Goal: Ask a question: Seek information or help from site administrators or community

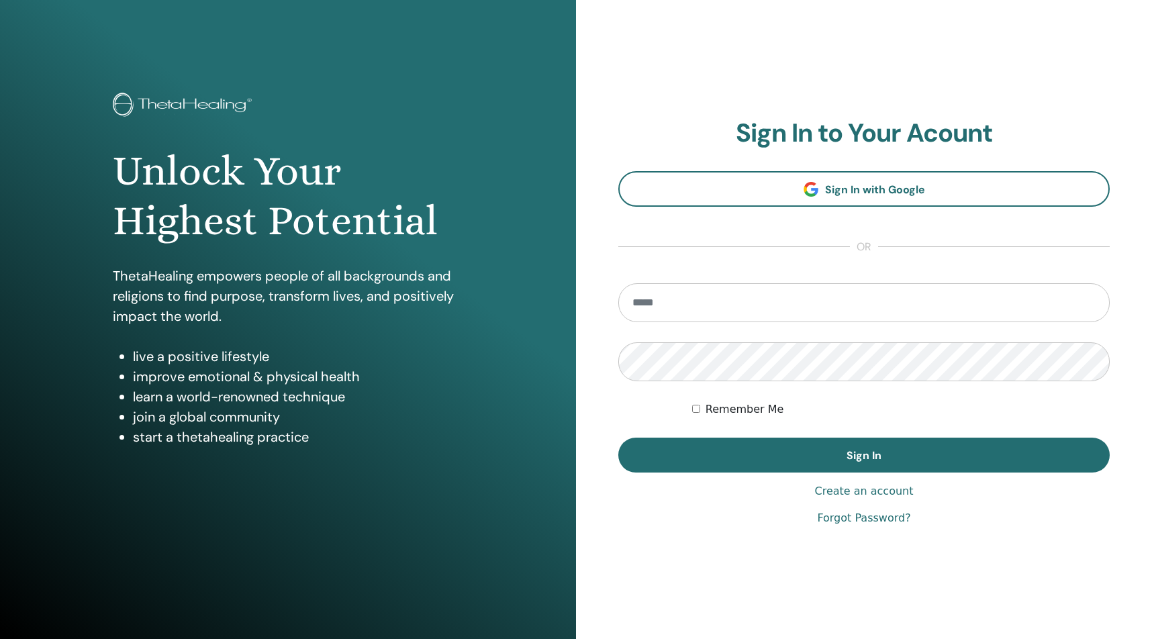
scroll to position [5, 0]
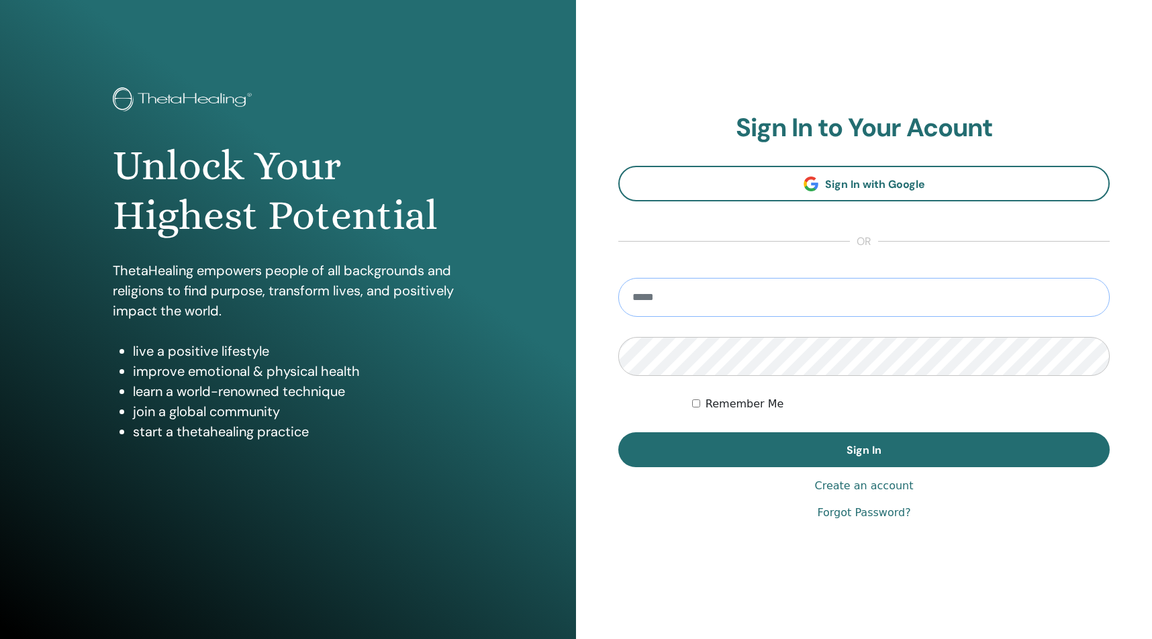
type input "**********"
click at [864, 450] on button "Sign In" at bounding box center [863, 449] width 491 height 35
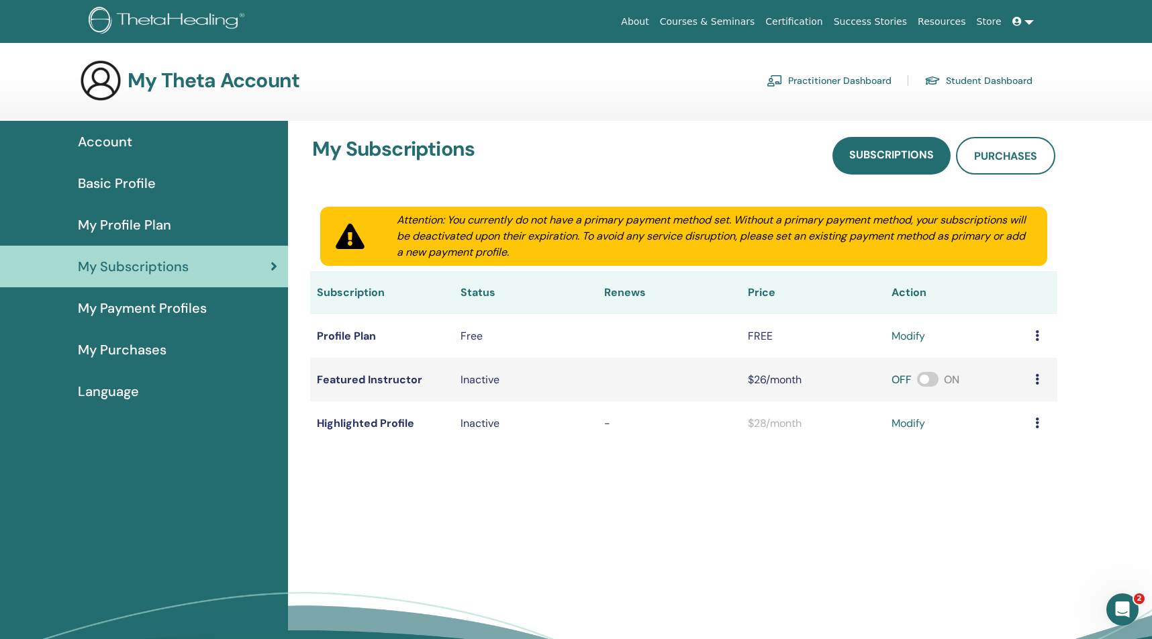
click at [138, 307] on span "My Payment Profiles" at bounding box center [142, 308] width 129 height 20
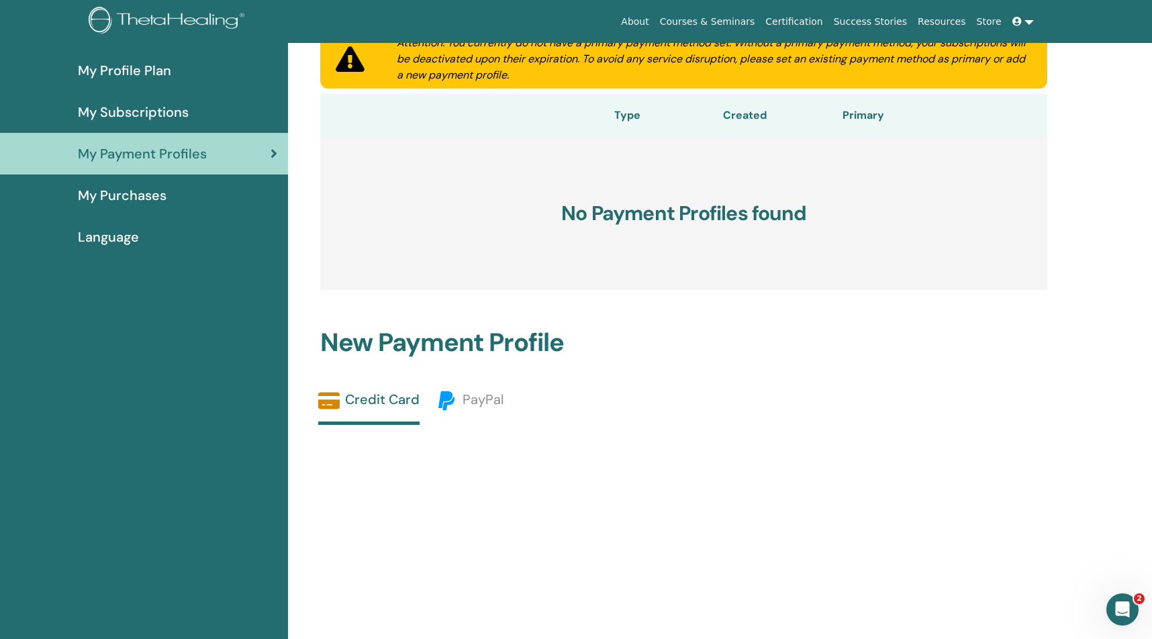
scroll to position [15, 0]
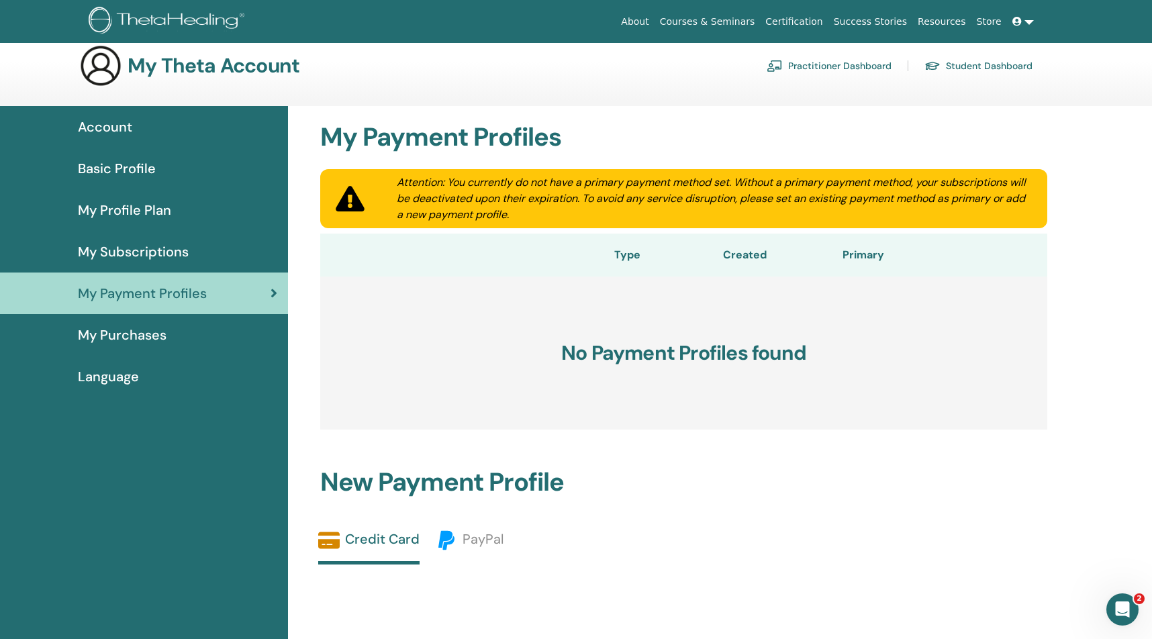
click at [119, 340] on span "My Purchases" at bounding box center [122, 335] width 89 height 20
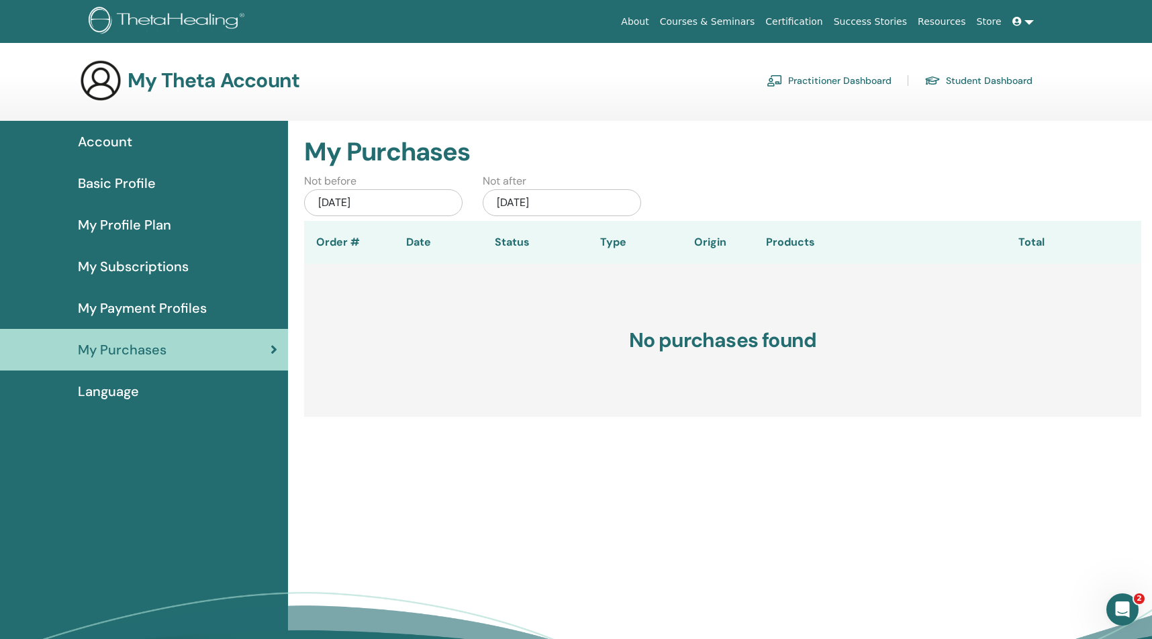
click at [844, 79] on link "Practitioner Dashboard" at bounding box center [829, 80] width 125 height 21
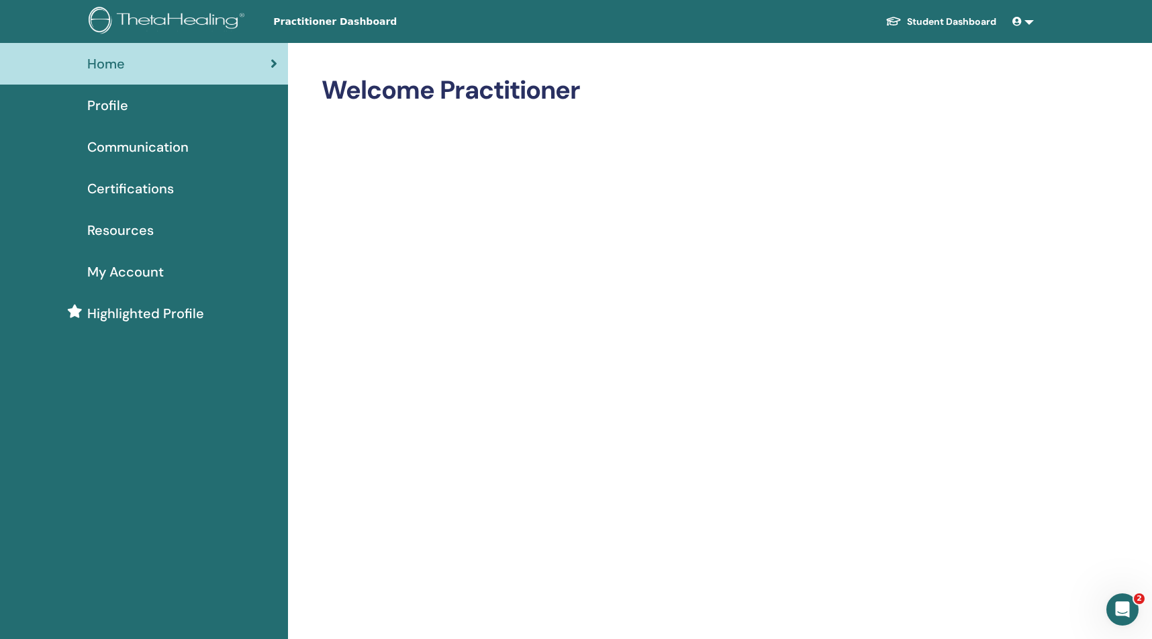
click at [1018, 21] on icon at bounding box center [1016, 21] width 9 height 9
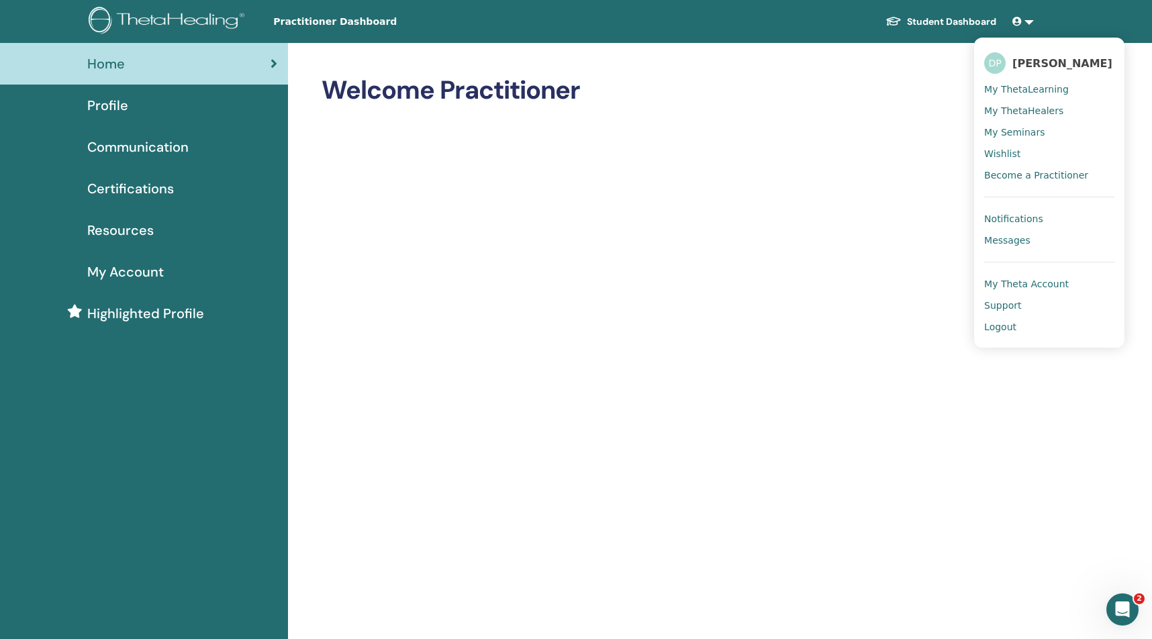
click at [1012, 279] on span "My Theta Account" at bounding box center [1026, 284] width 85 height 12
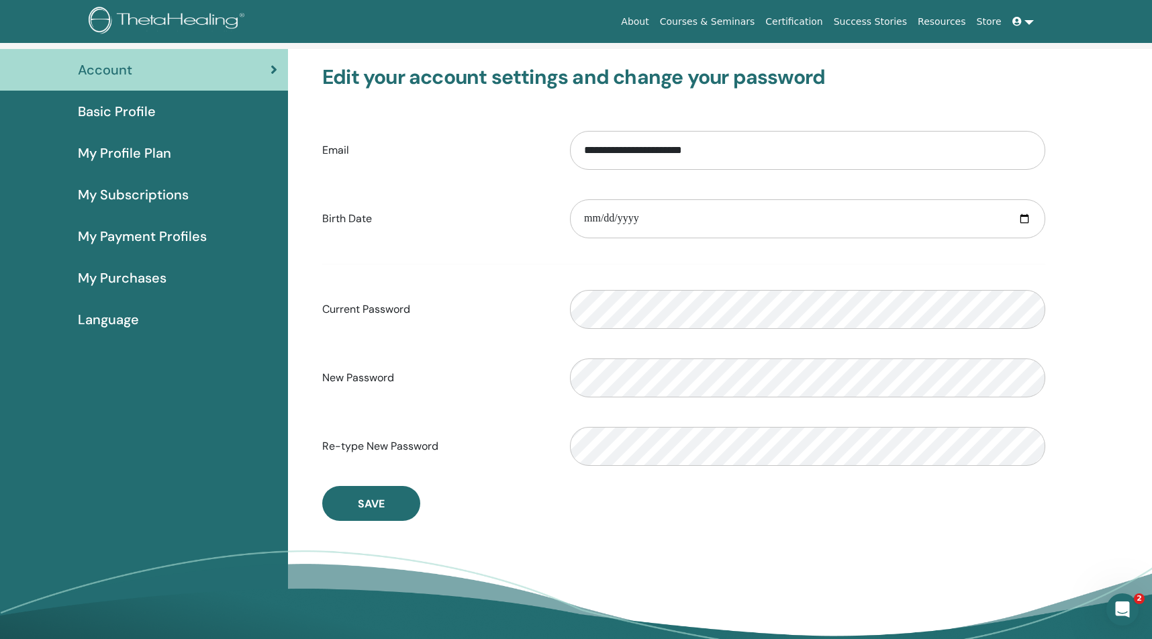
scroll to position [71, 0]
click at [158, 153] on span "My Profile Plan" at bounding box center [124, 154] width 93 height 20
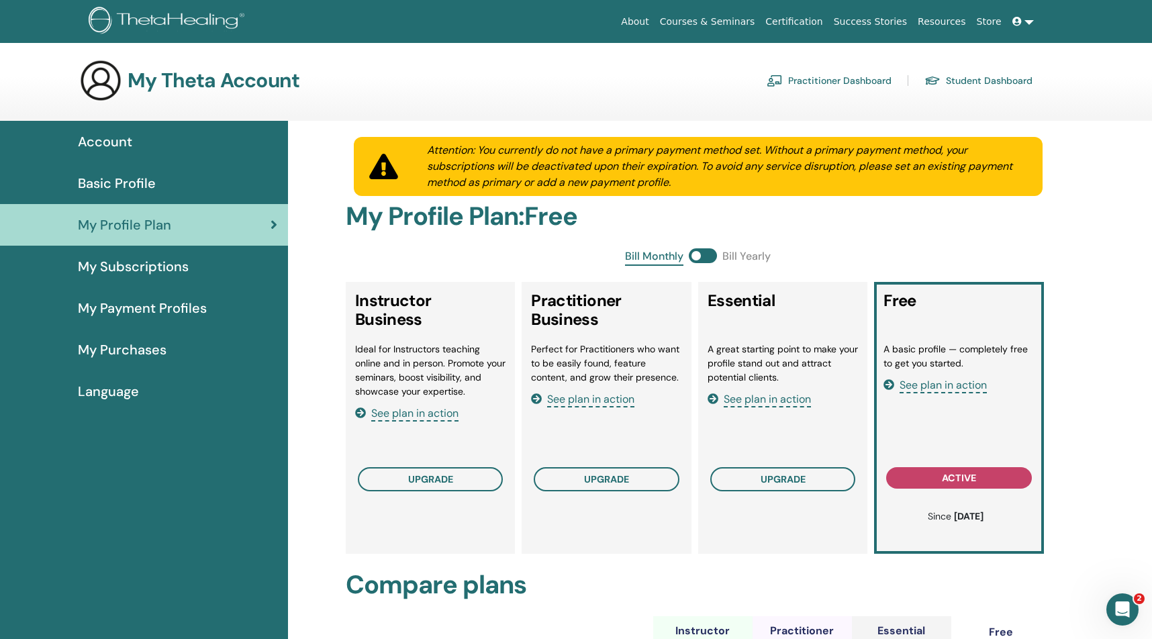
click at [137, 274] on span "My Subscriptions" at bounding box center [133, 266] width 111 height 20
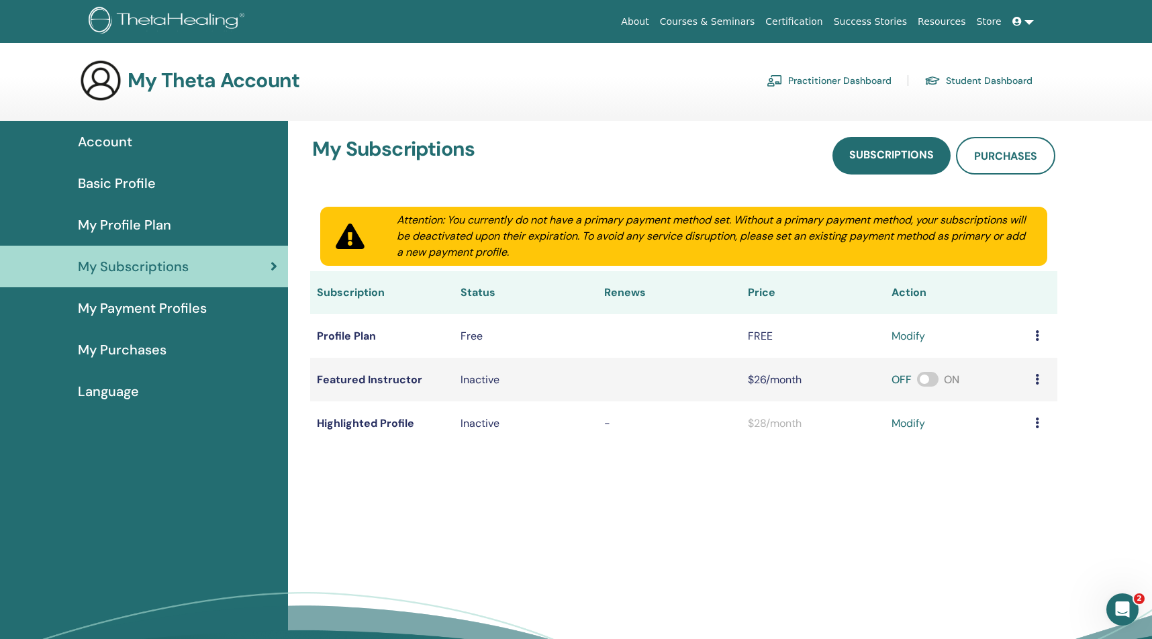
click at [142, 225] on span "My Profile Plan" at bounding box center [124, 225] width 93 height 20
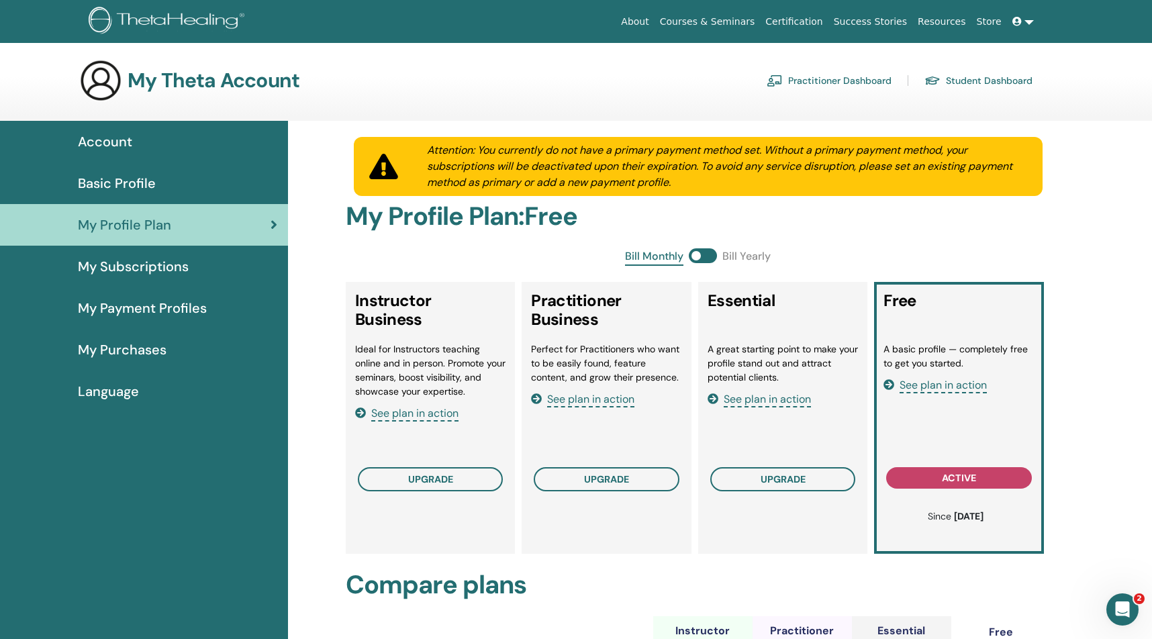
click at [126, 148] on span "Account" at bounding box center [105, 142] width 54 height 20
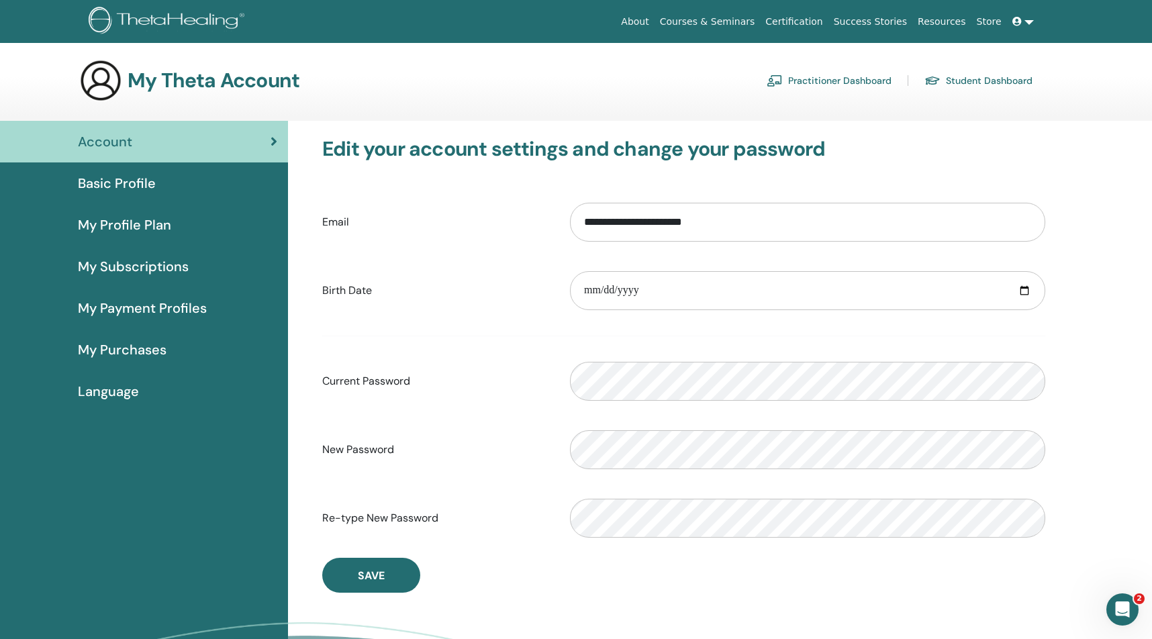
click at [140, 267] on span "My Subscriptions" at bounding box center [133, 266] width 111 height 20
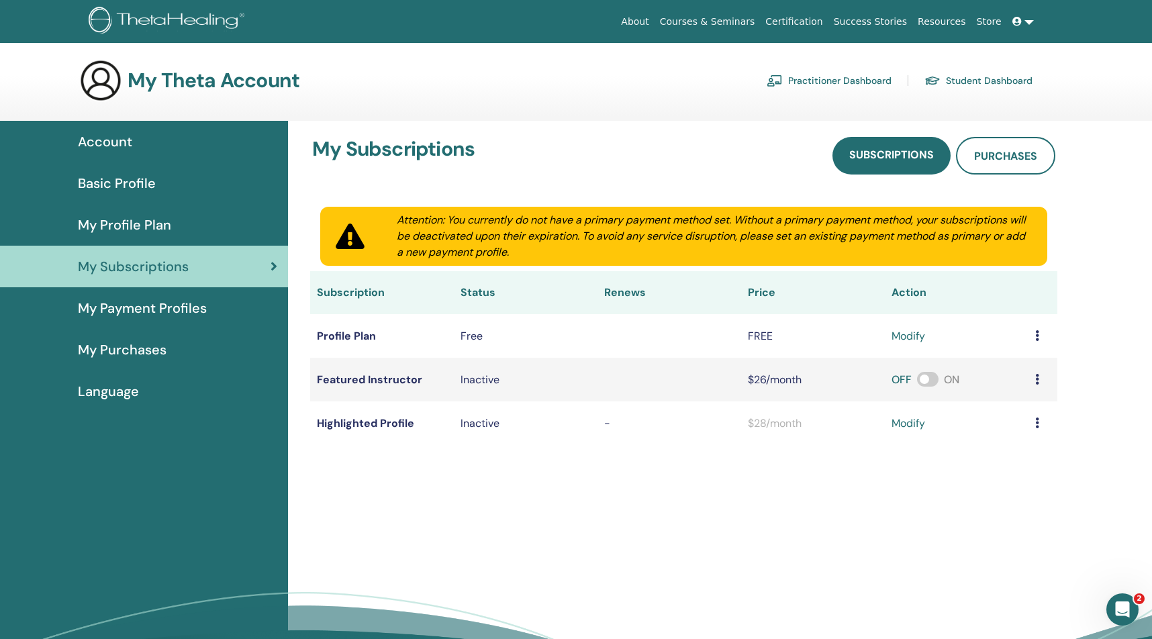
click at [141, 223] on span "My Profile Plan" at bounding box center [124, 225] width 93 height 20
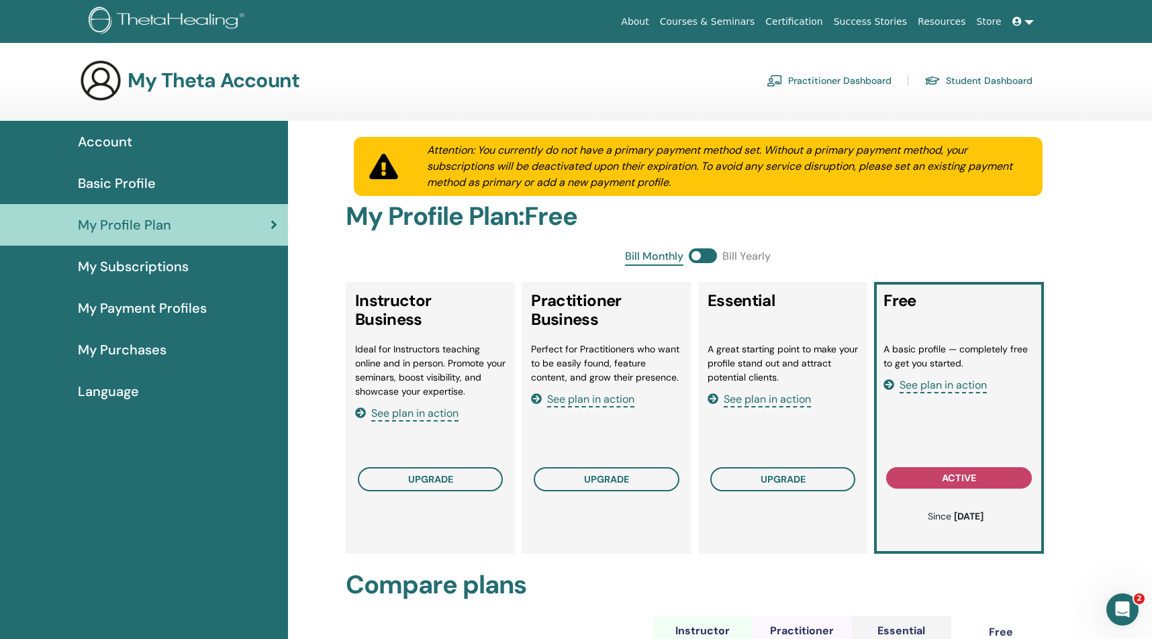
click at [871, 79] on link "Practitioner Dashboard" at bounding box center [829, 80] width 125 height 21
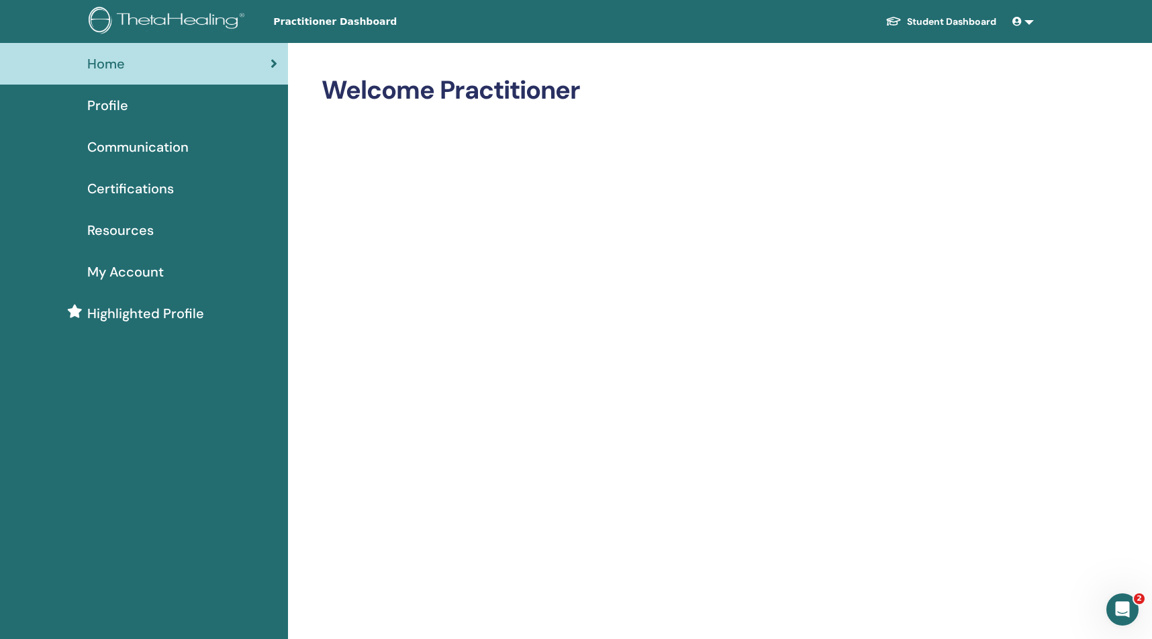
click at [1028, 20] on link at bounding box center [1023, 21] width 32 height 25
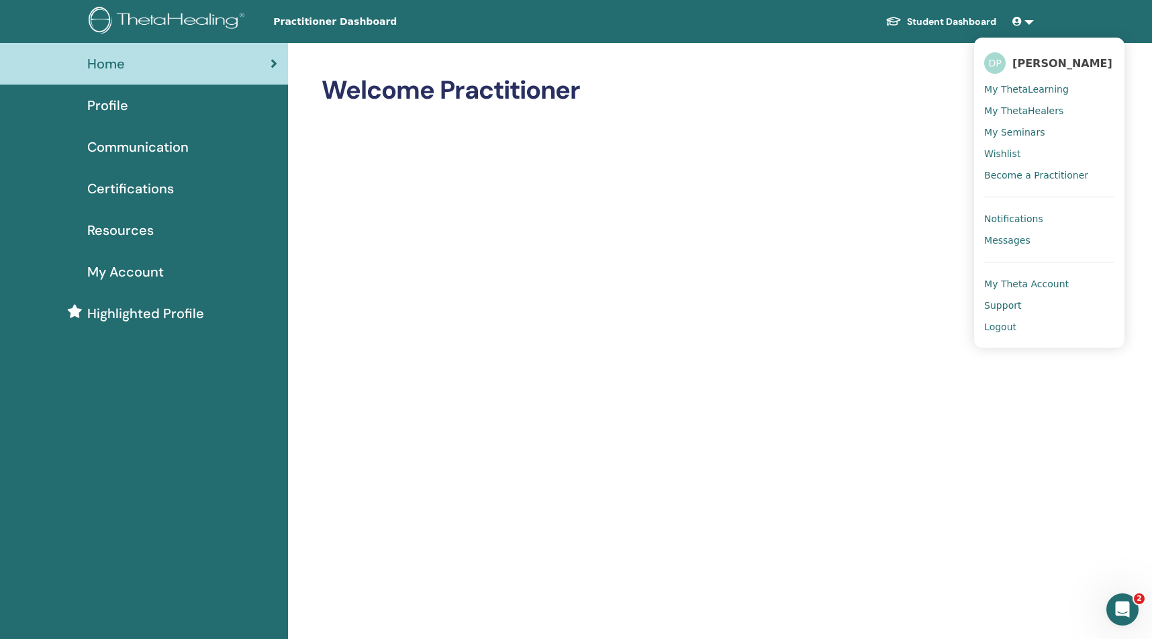
click at [1039, 136] on span "My Seminars" at bounding box center [1014, 132] width 60 height 12
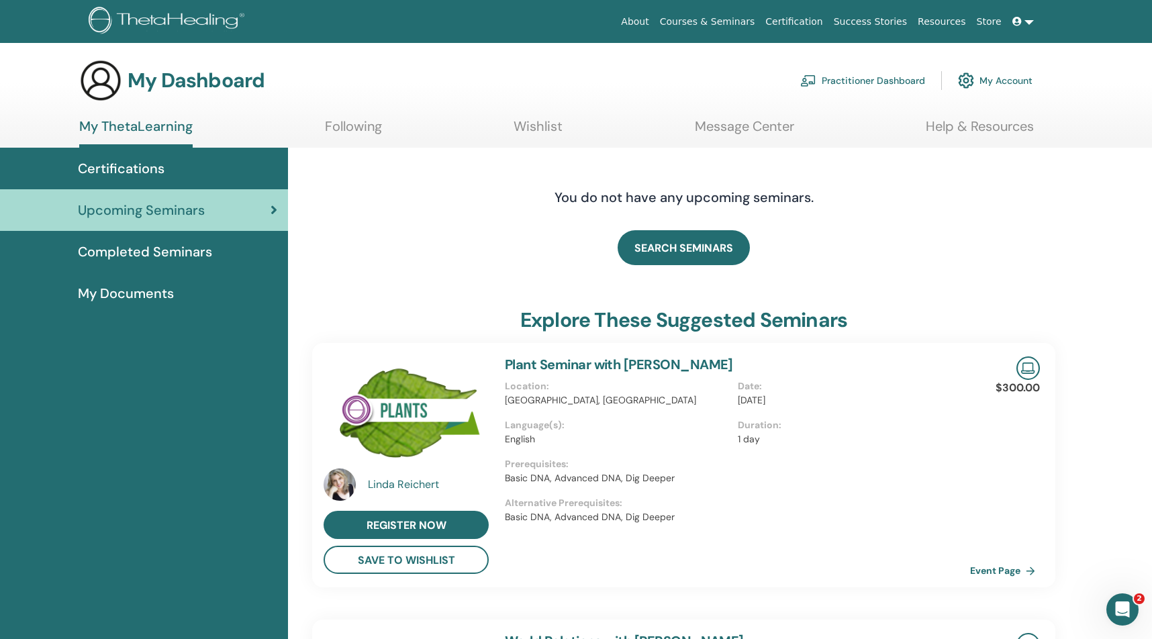
click at [206, 248] on span "Completed Seminars" at bounding box center [145, 252] width 134 height 20
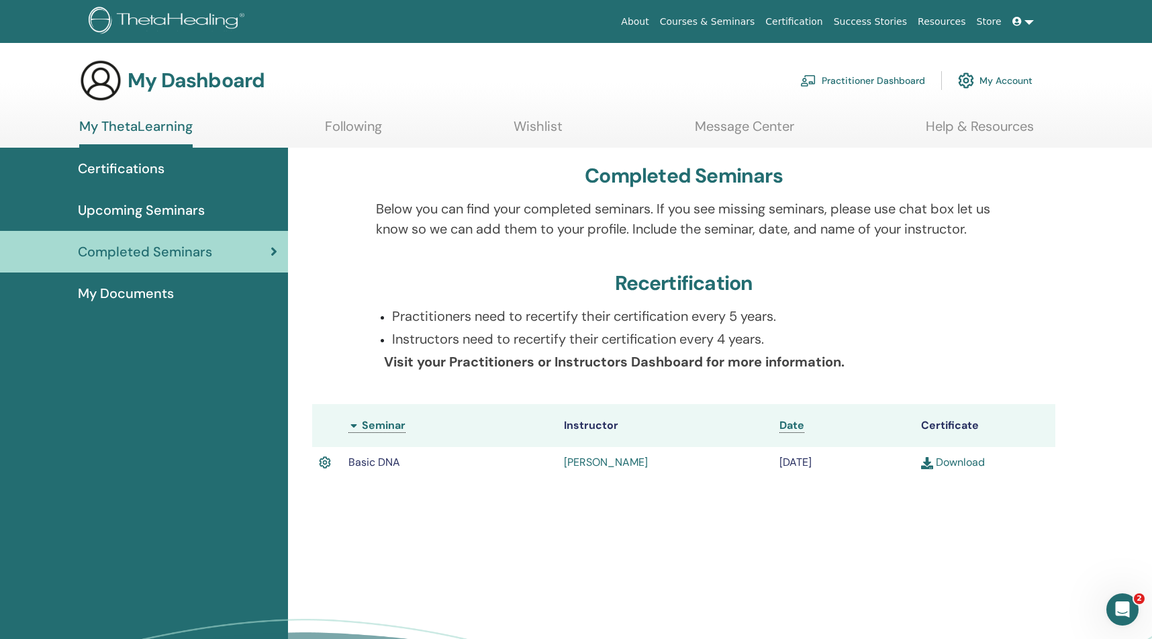
click at [171, 211] on span "Upcoming Seminars" at bounding box center [141, 210] width 127 height 20
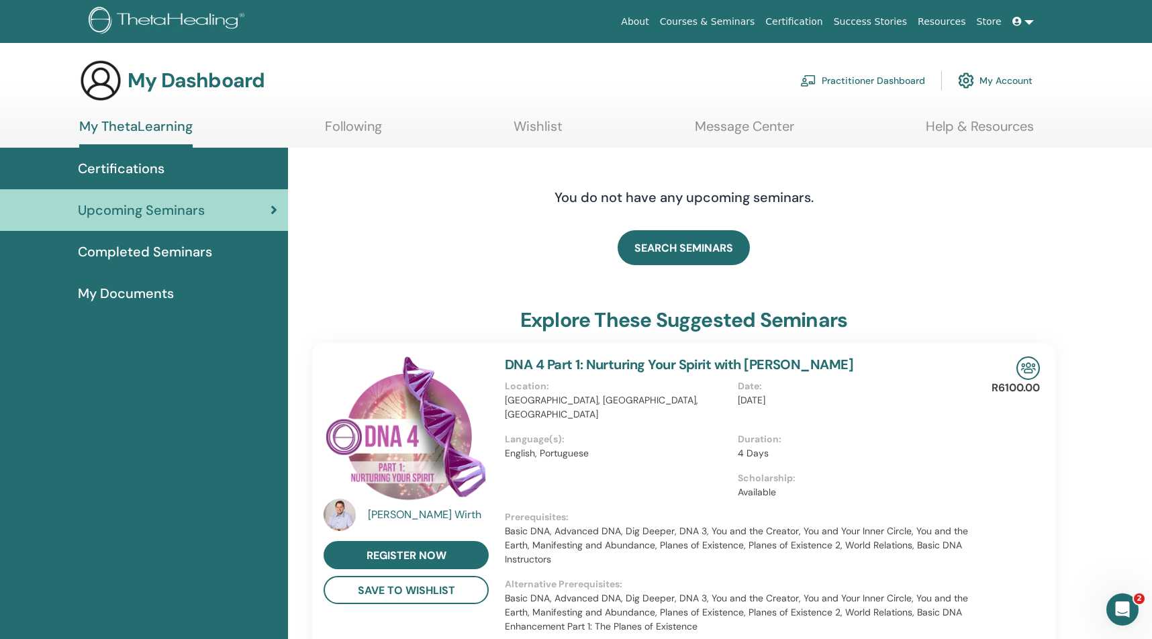
click at [202, 250] on span "Completed Seminars" at bounding box center [145, 252] width 134 height 20
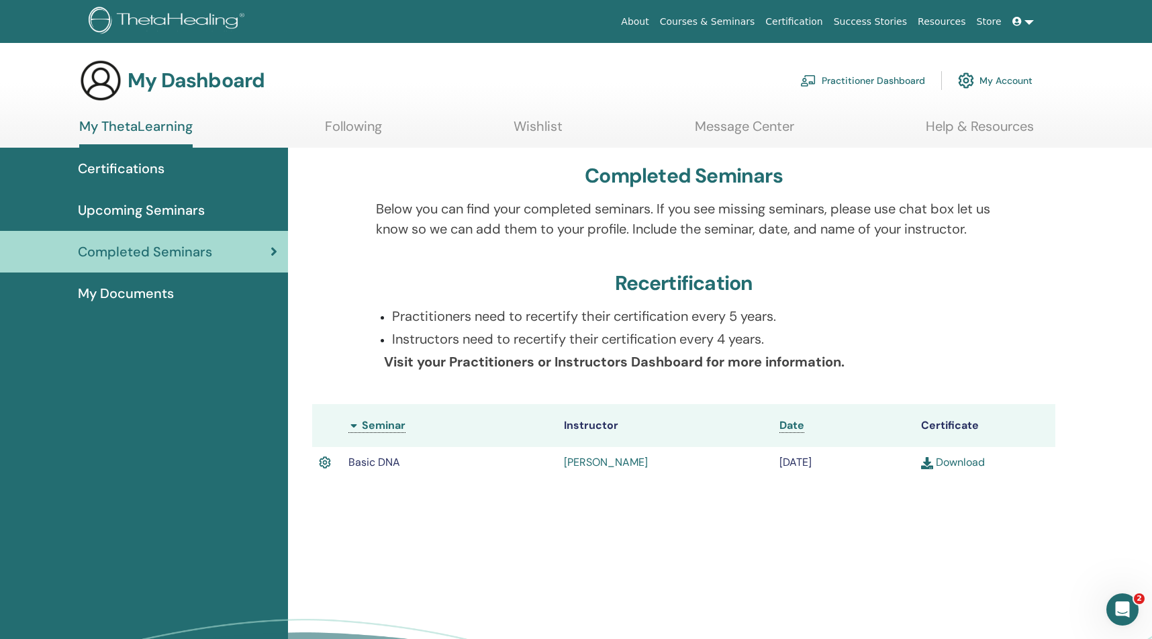
click at [154, 295] on span "My Documents" at bounding box center [126, 293] width 96 height 20
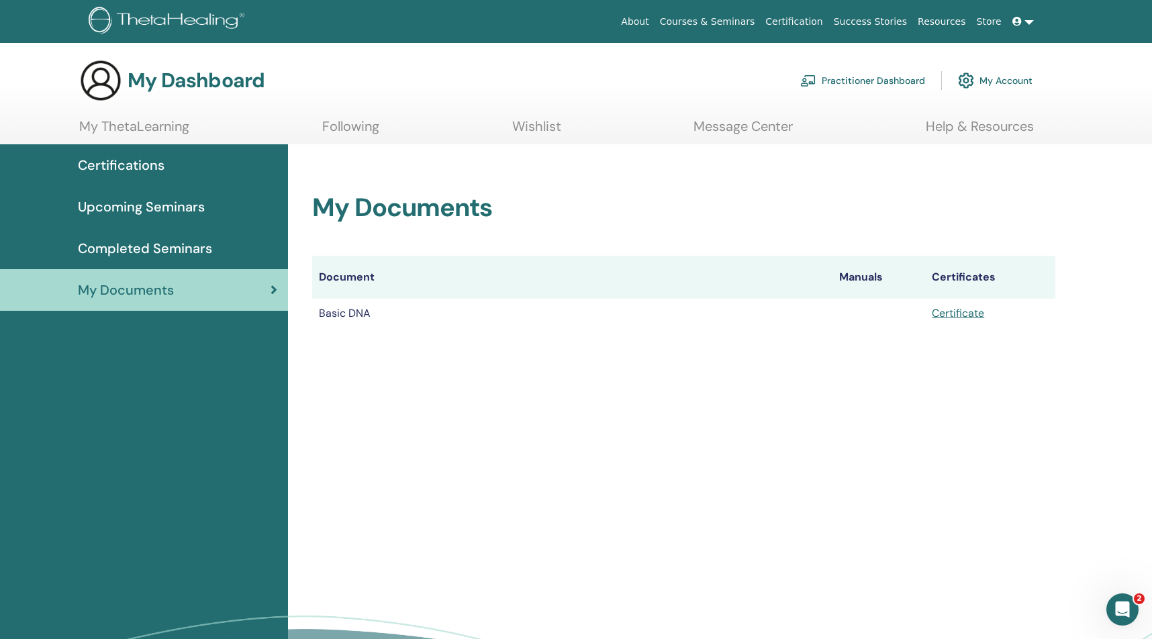
click at [179, 244] on span "Completed Seminars" at bounding box center [145, 248] width 134 height 20
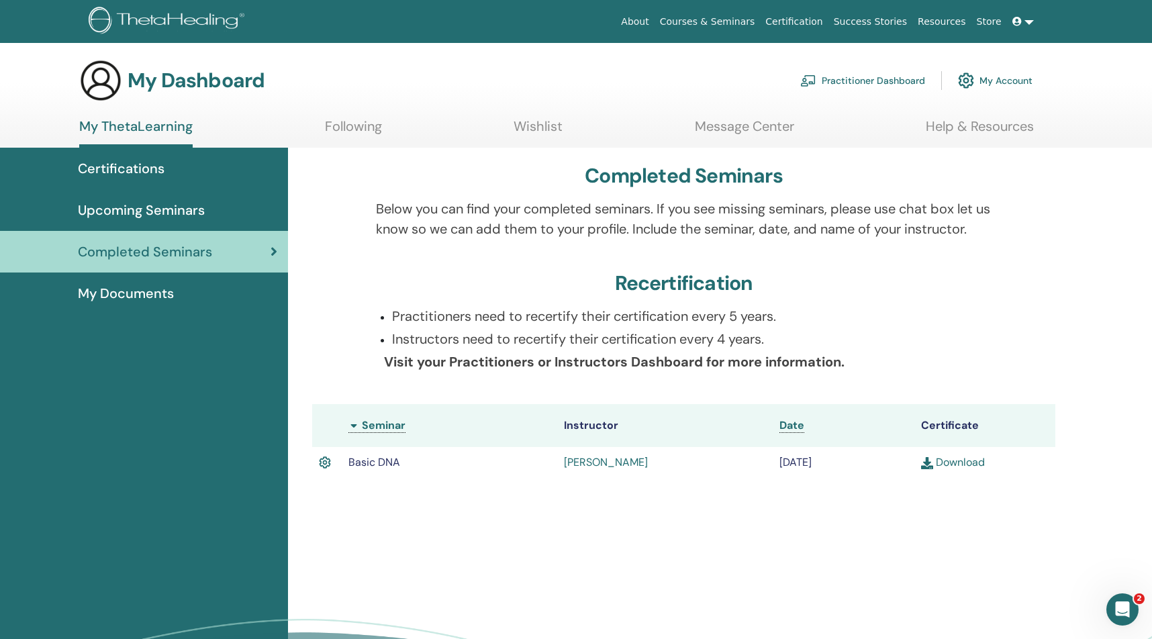
click at [387, 426] on th "Seminar" at bounding box center [449, 425] width 215 height 43
click at [353, 425] on th "Seminar" at bounding box center [449, 425] width 215 height 43
click at [350, 426] on th "Seminar" at bounding box center [449, 425] width 215 height 43
click at [391, 427] on th "Seminar" at bounding box center [449, 425] width 215 height 43
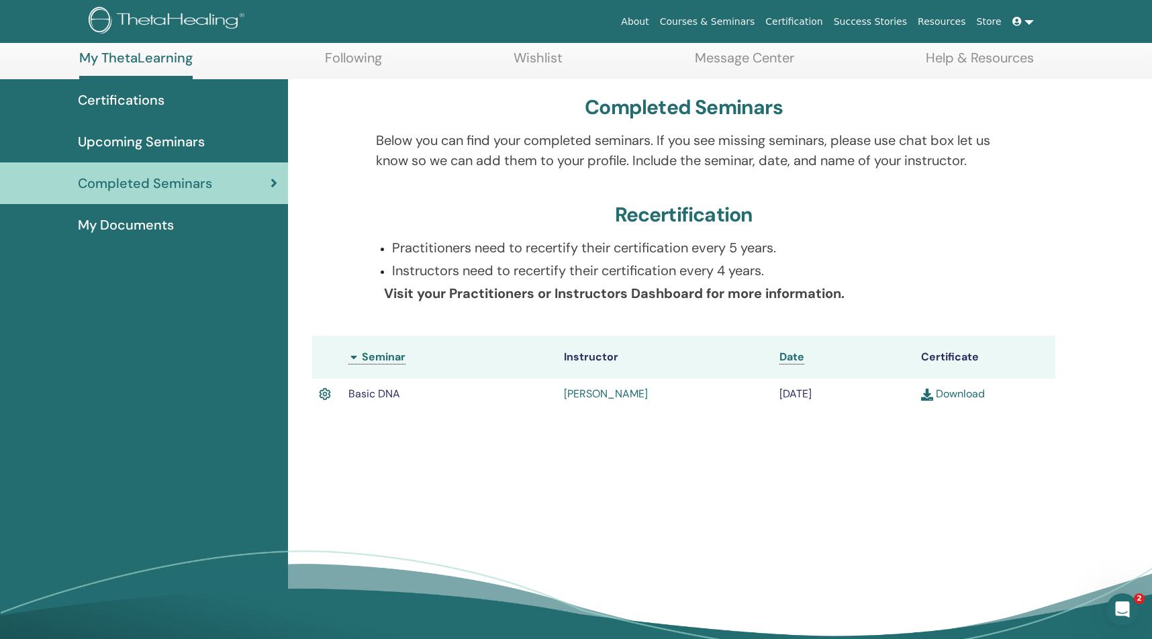
scroll to position [68, 0]
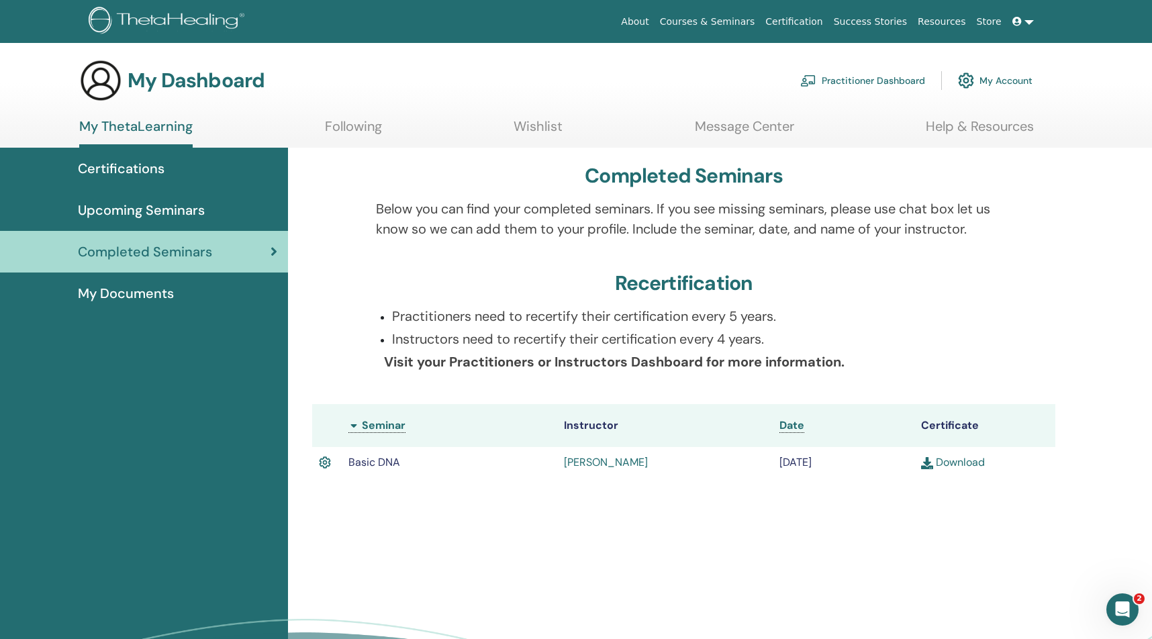
click at [1031, 20] on link at bounding box center [1023, 21] width 32 height 25
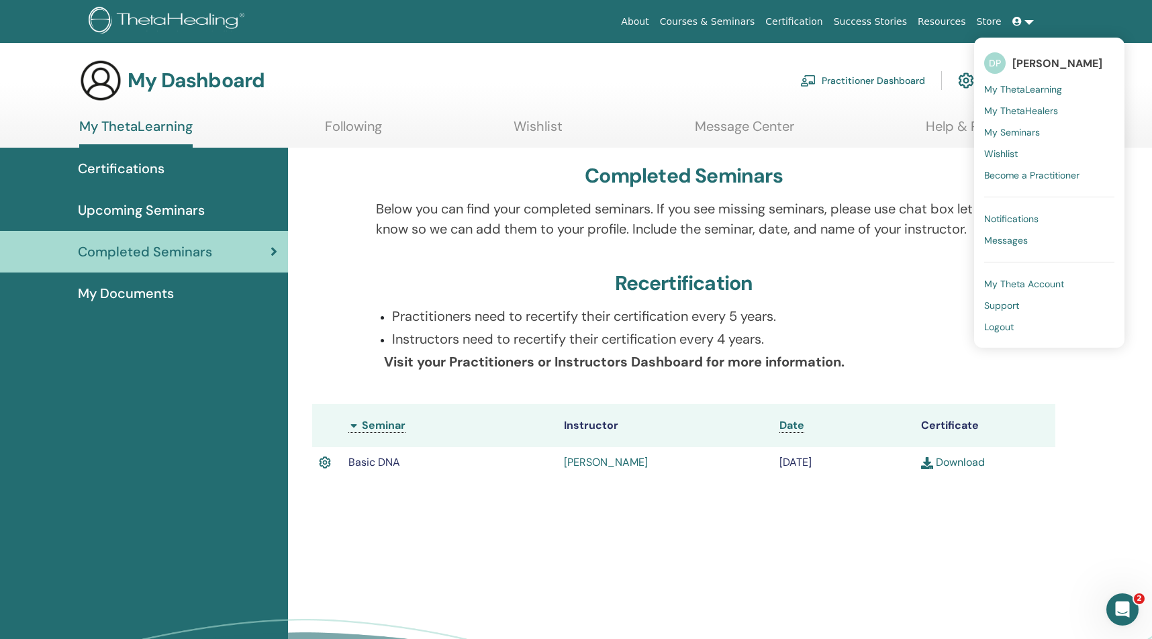
click at [1023, 89] on span "My ThetaLearning" at bounding box center [1023, 89] width 78 height 12
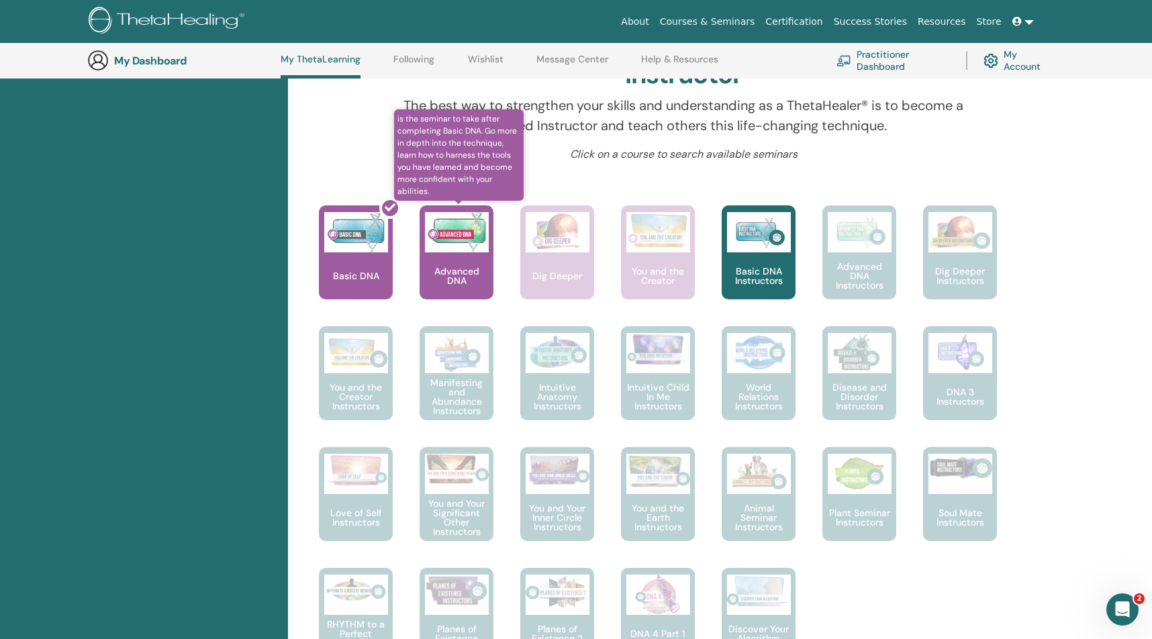
scroll to position [440, 0]
click at [438, 266] on p "Advanced DNA" at bounding box center [456, 274] width 74 height 19
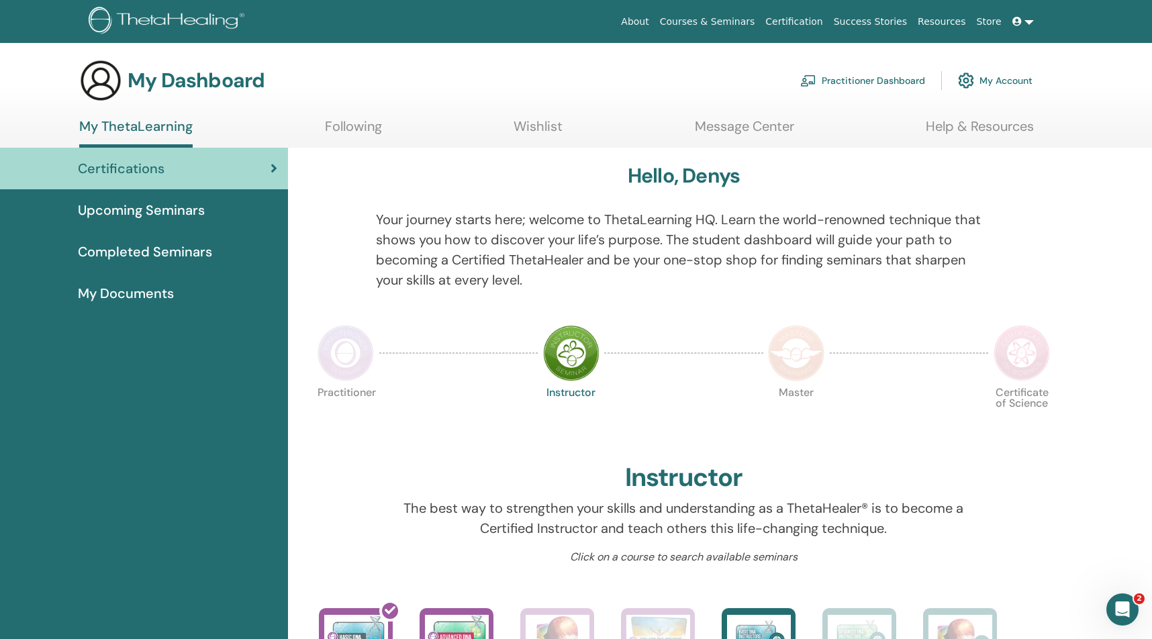
click at [164, 175] on div "Certifications" at bounding box center [144, 168] width 266 height 20
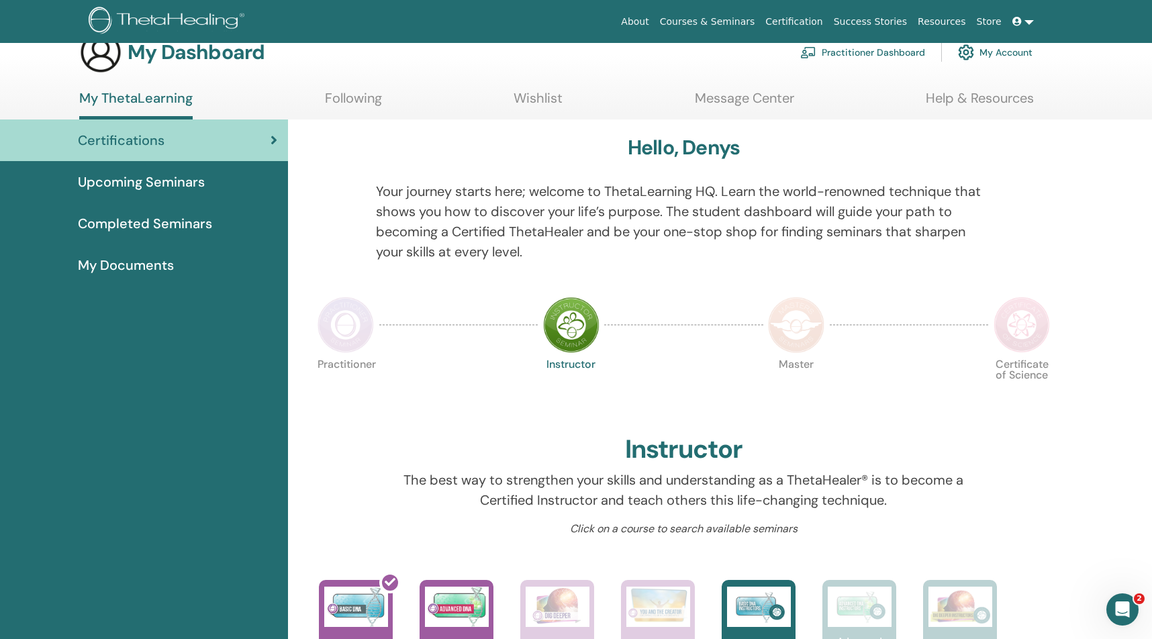
click at [136, 271] on span "My Documents" at bounding box center [126, 265] width 96 height 20
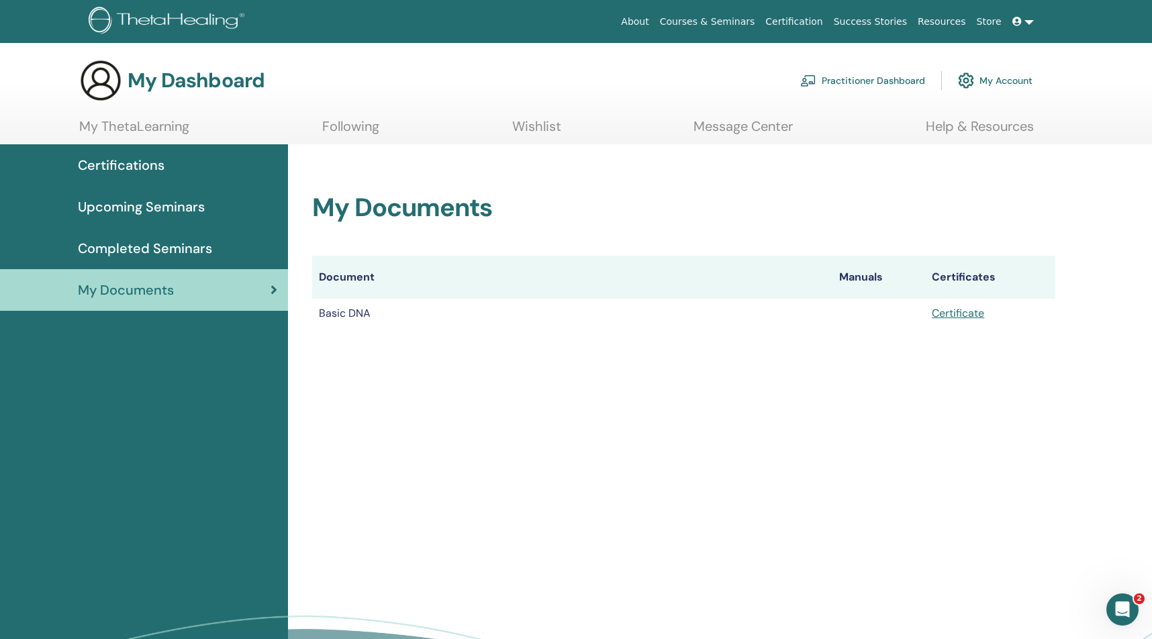
click at [166, 250] on span "Completed Seminars" at bounding box center [145, 248] width 134 height 20
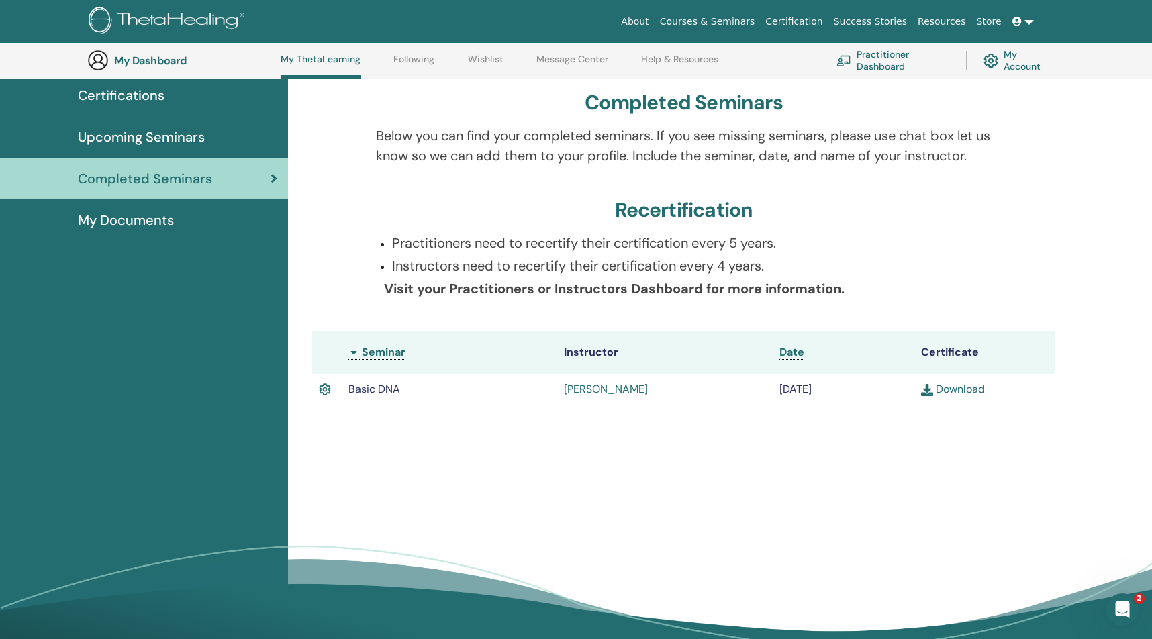
scroll to position [111, 0]
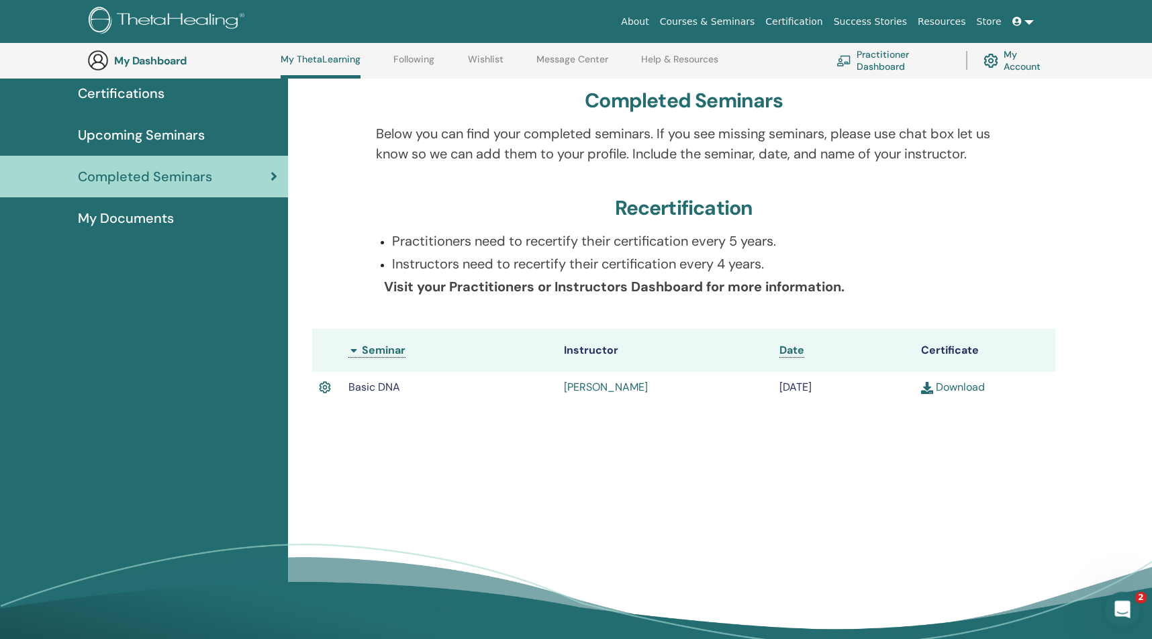
click at [1116, 603] on icon "Open Intercom Messenger" at bounding box center [1120, 608] width 22 height 22
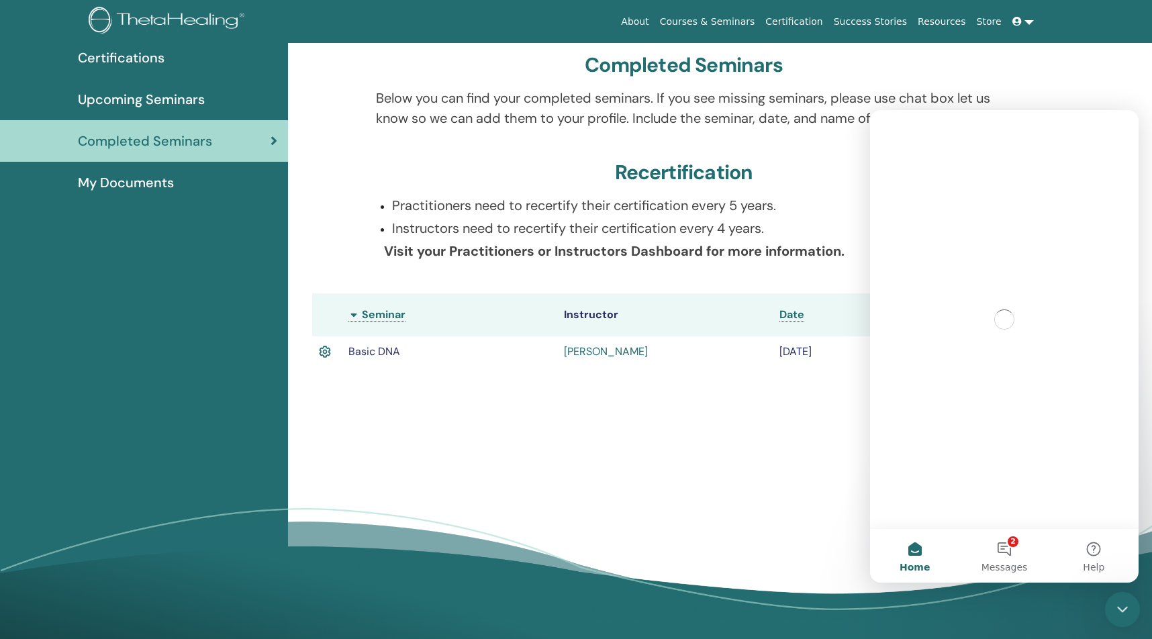
scroll to position [0, 0]
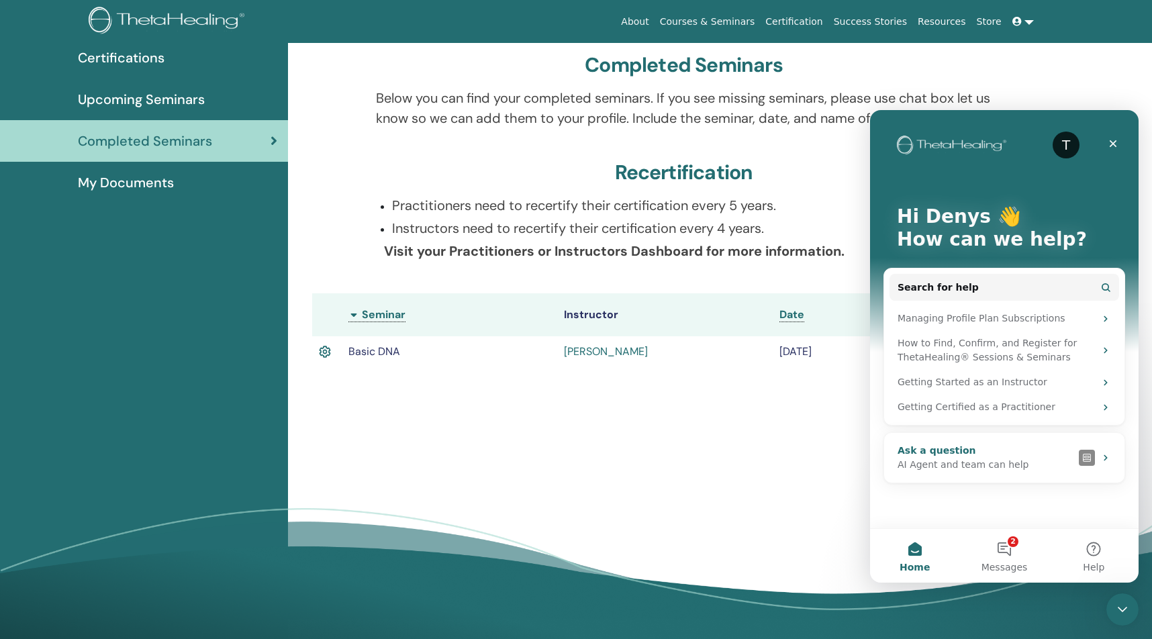
click at [997, 461] on div "AI Agent and team can help" at bounding box center [985, 465] width 176 height 14
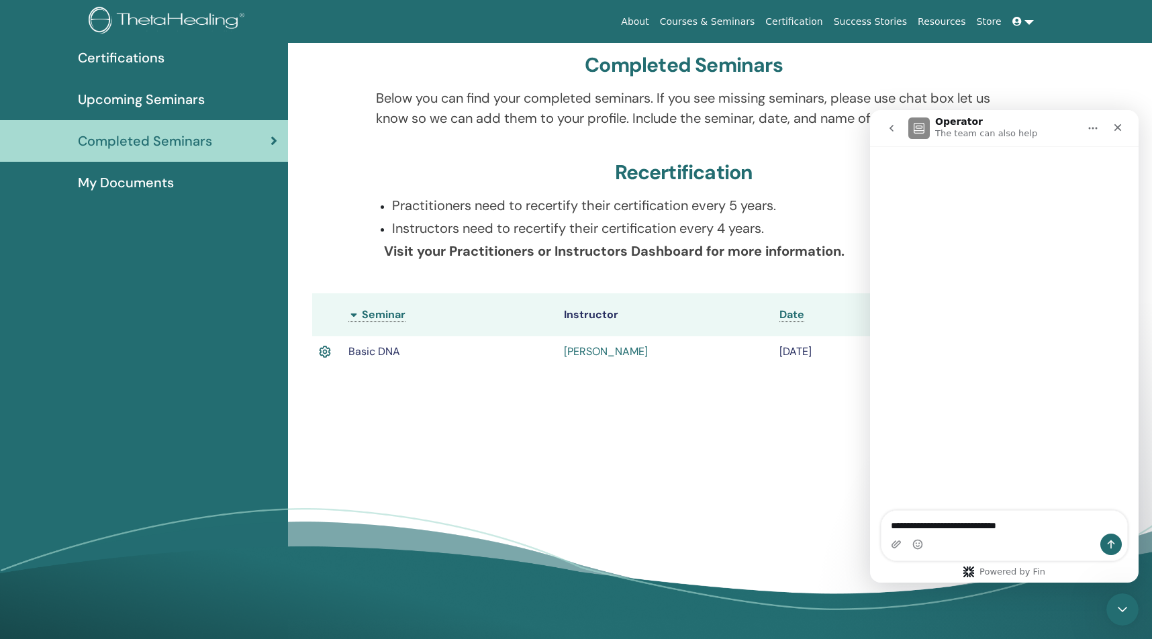
type textarea "**********"
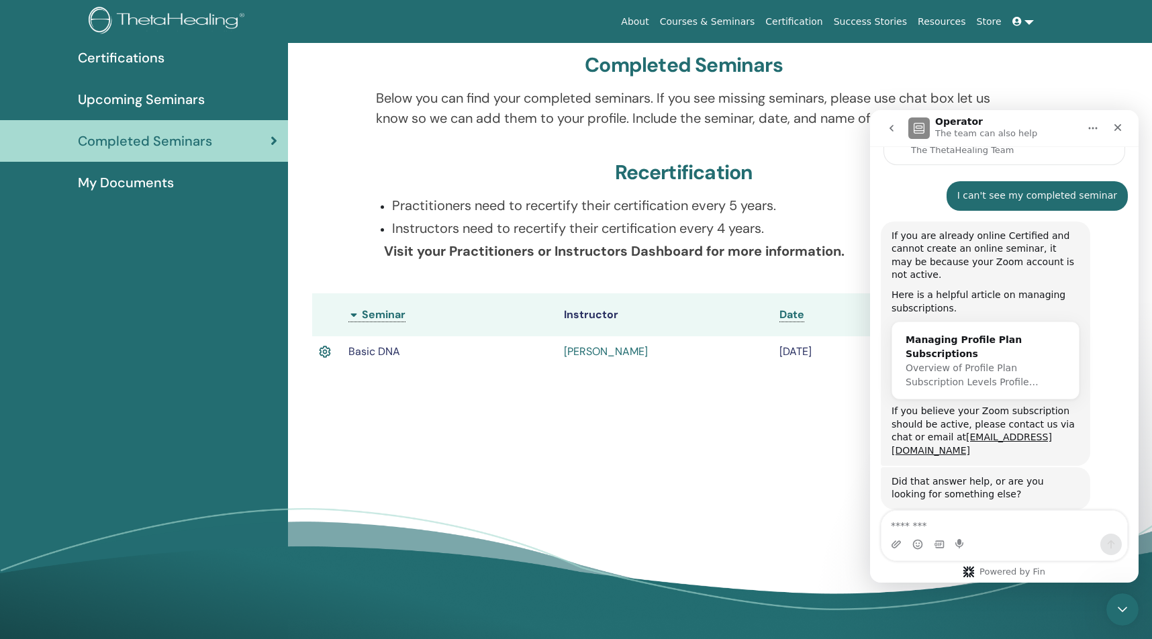
scroll to position [220, 0]
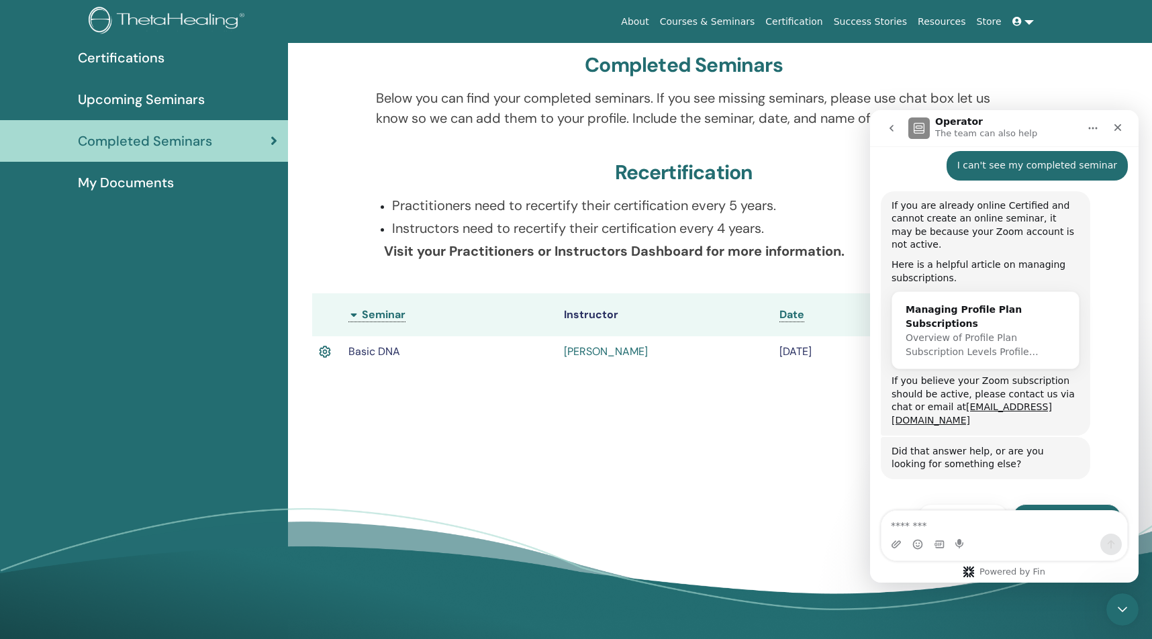
click at [1056, 504] on button "Talk to a person 👤" at bounding box center [1066, 517] width 109 height 27
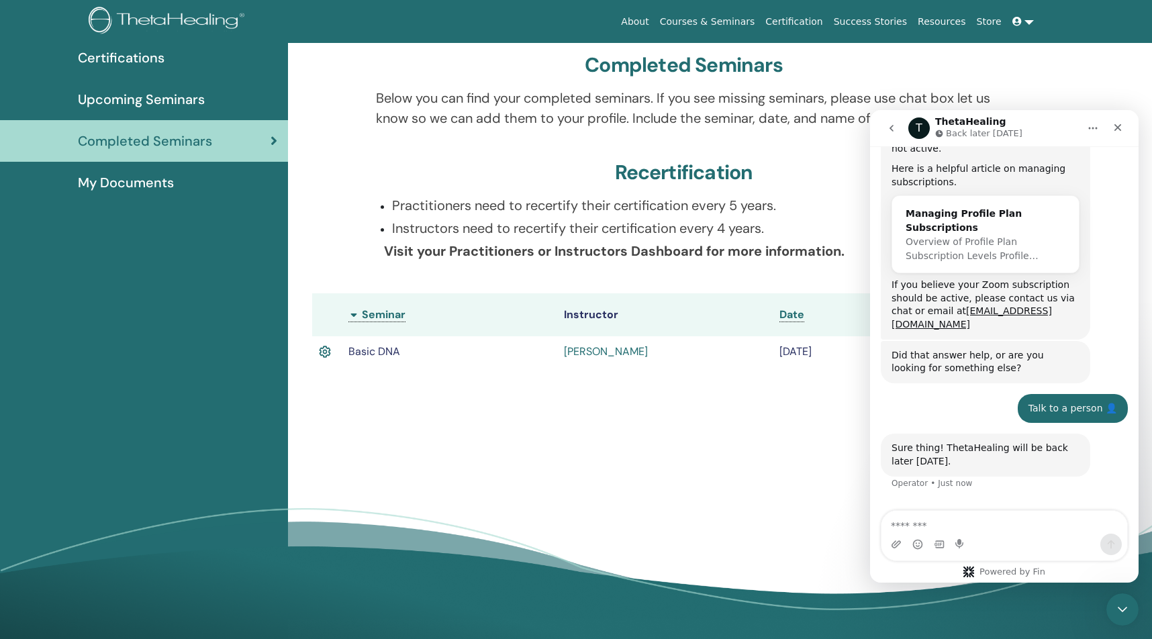
scroll to position [315, 0]
click at [949, 524] on textarea "Message…" at bounding box center [1004, 522] width 246 height 23
click at [602, 382] on div "Completed Seminars Below you can find your completed seminars. If you see missi…" at bounding box center [683, 218] width 775 height 362
click at [177, 94] on span "Upcoming Seminars" at bounding box center [141, 99] width 127 height 20
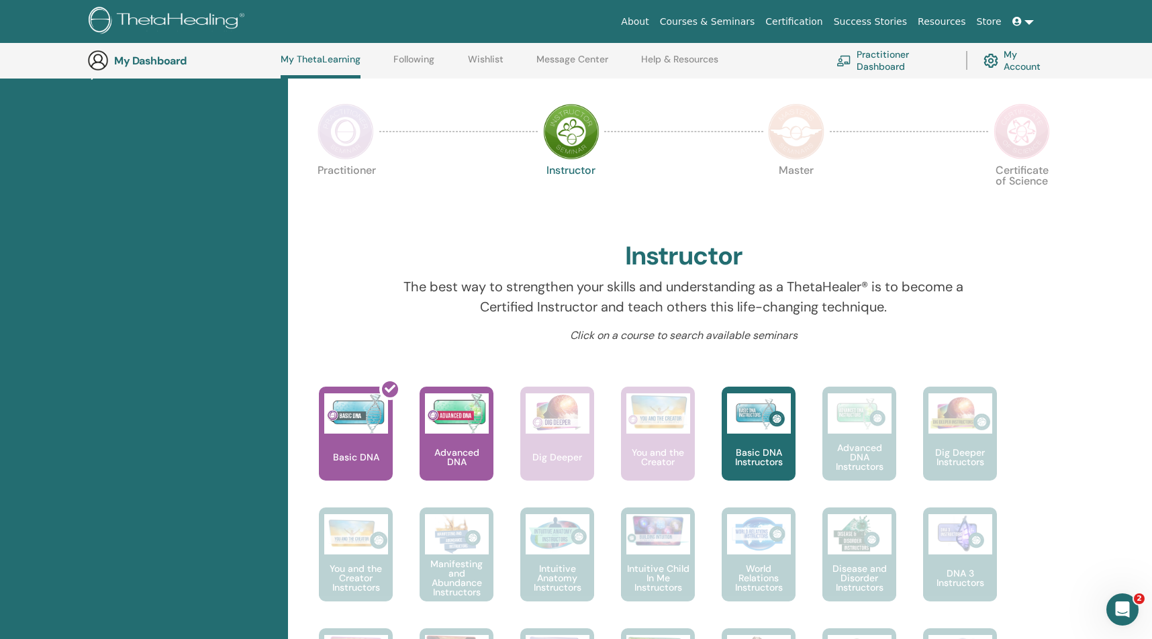
scroll to position [358, 0]
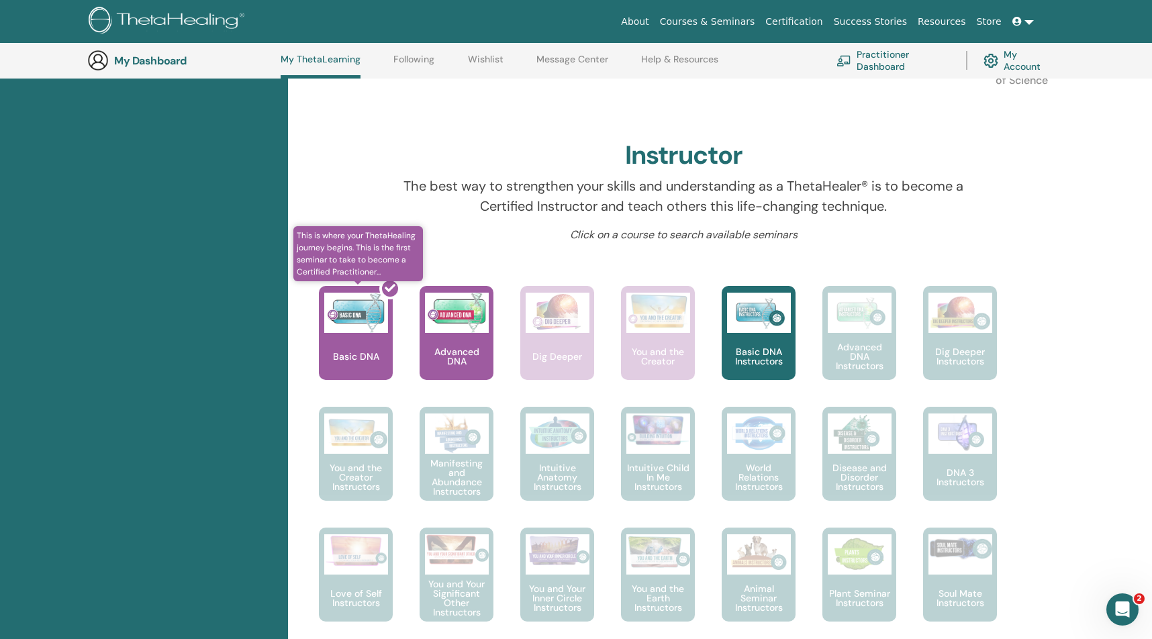
click at [374, 348] on div at bounding box center [364, 338] width 74 height 121
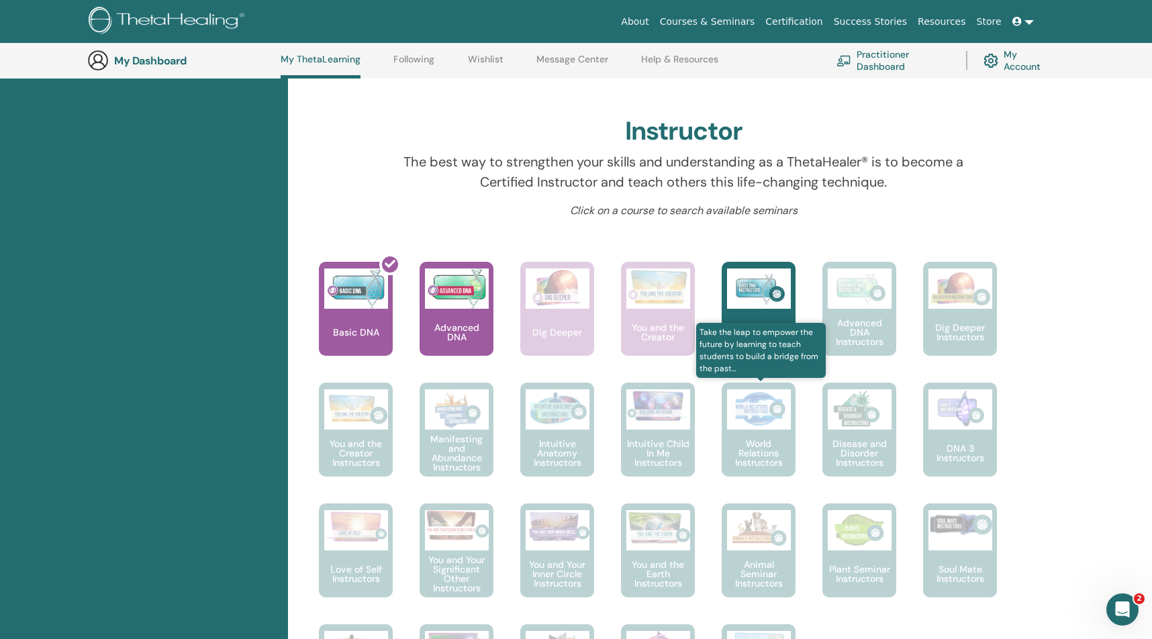
scroll to position [499, 0]
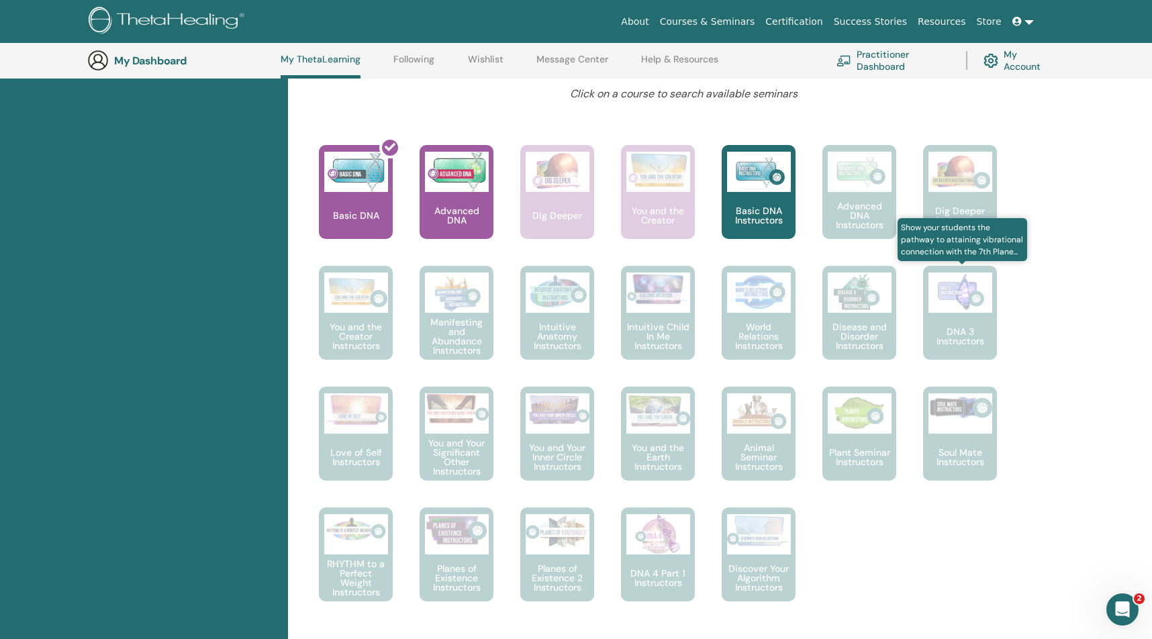
click at [958, 330] on p "DNA 3 Instructors" at bounding box center [960, 336] width 74 height 19
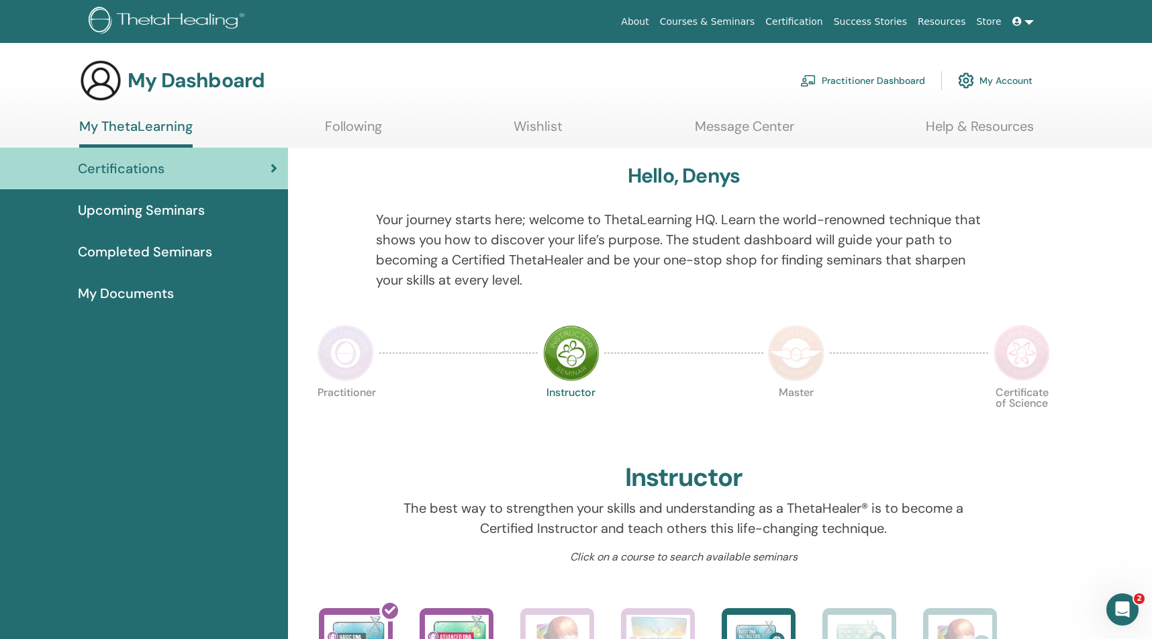
click at [187, 256] on span "Completed Seminars" at bounding box center [145, 252] width 134 height 20
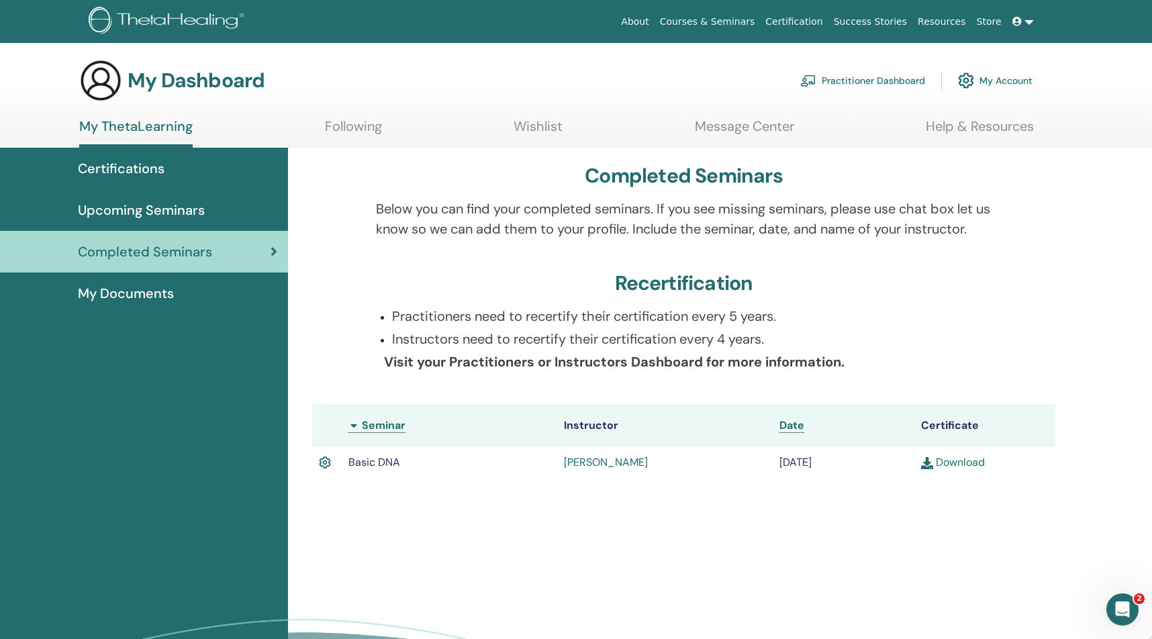
click at [209, 294] on div "My Documents" at bounding box center [144, 293] width 266 height 20
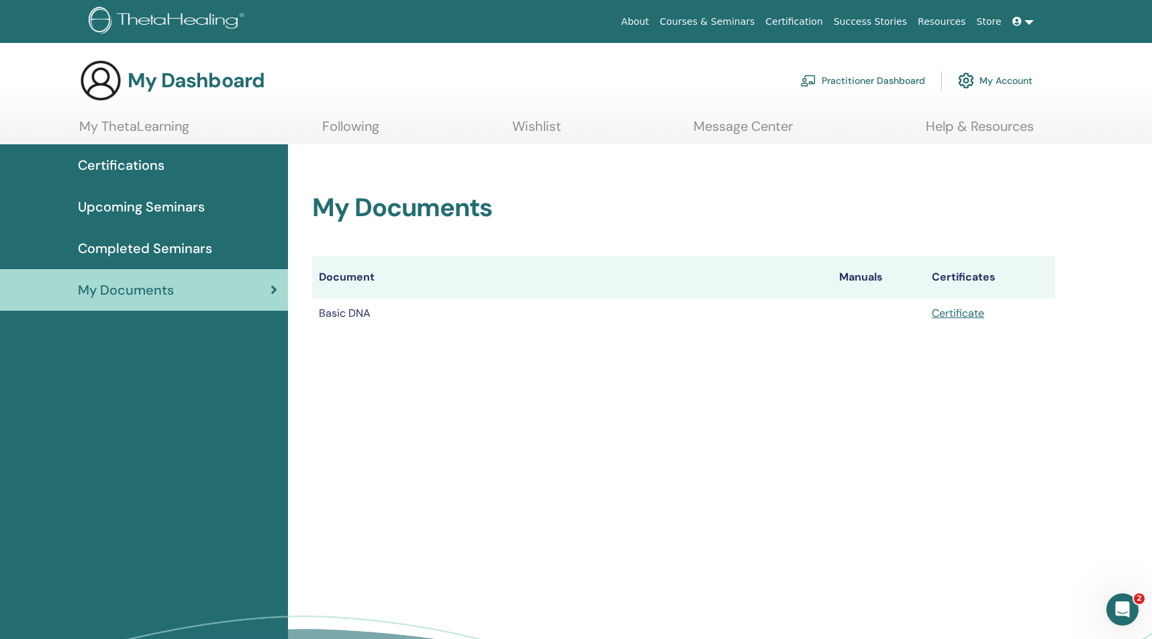
click at [245, 255] on div "Completed Seminars" at bounding box center [144, 248] width 266 height 20
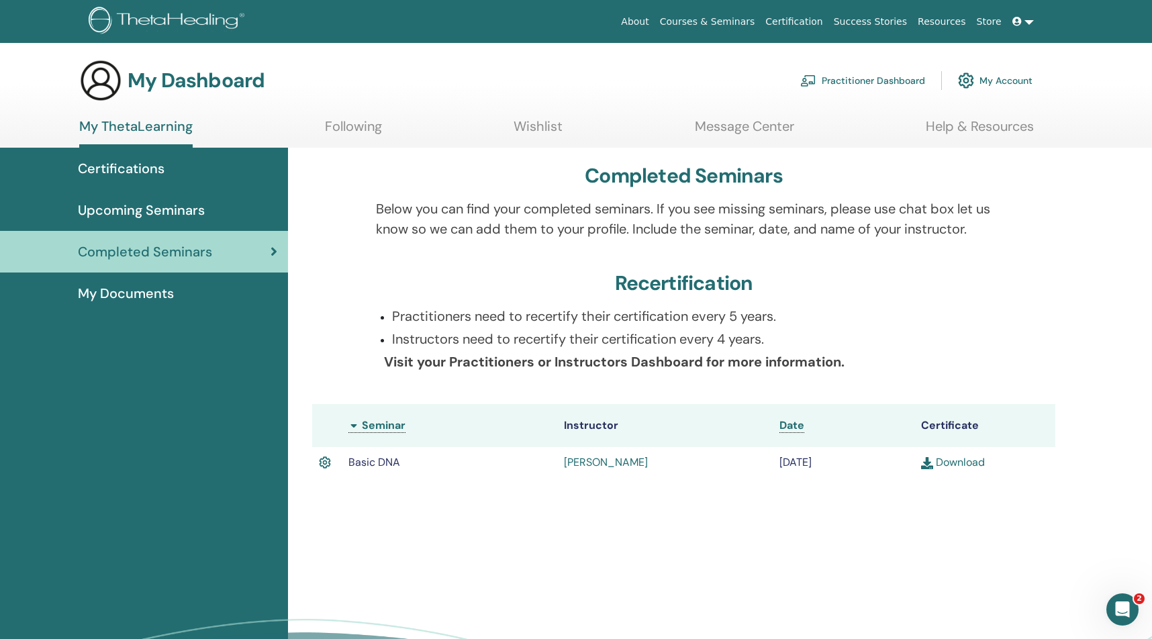
click at [135, 168] on span "Certifications" at bounding box center [121, 168] width 87 height 20
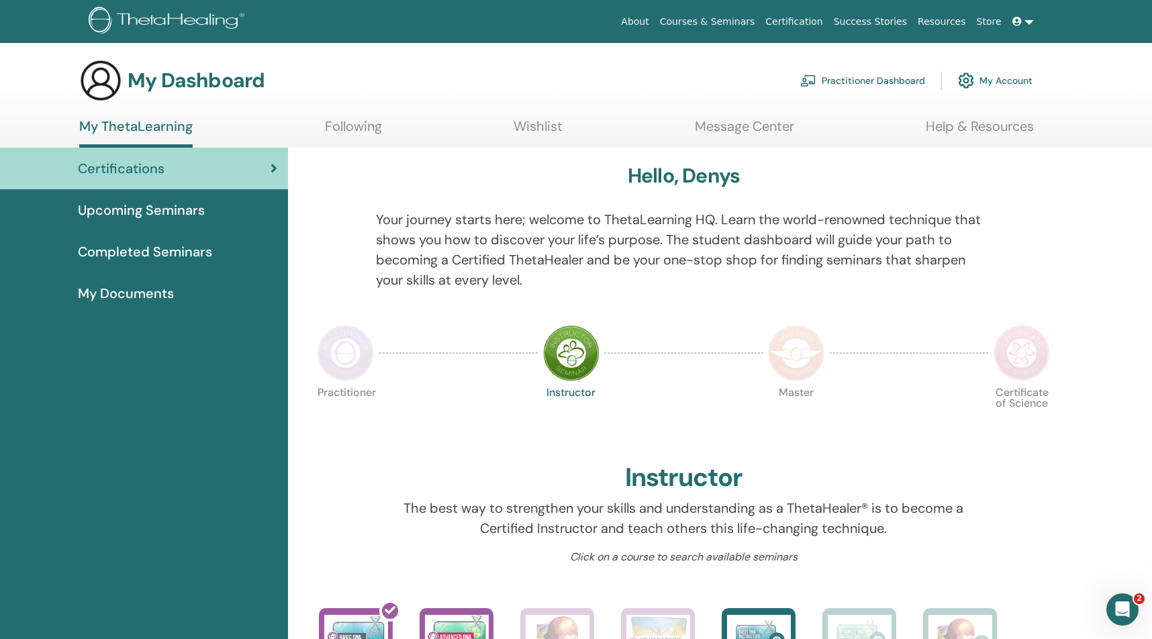
scroll to position [93, 0]
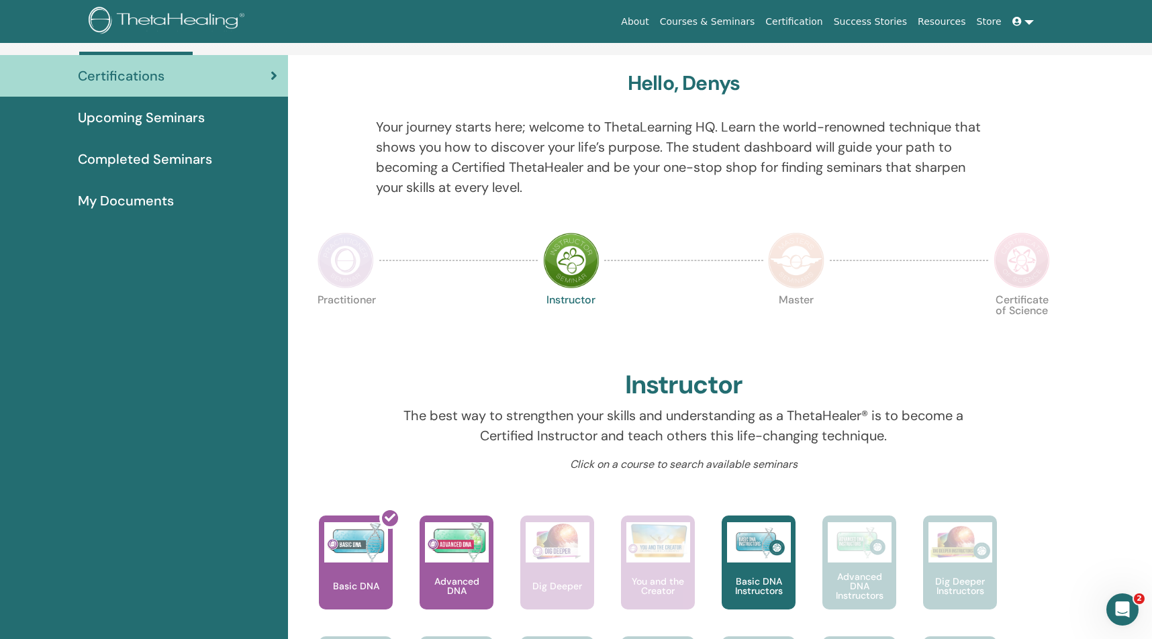
click at [139, 161] on span "Completed Seminars" at bounding box center [145, 159] width 134 height 20
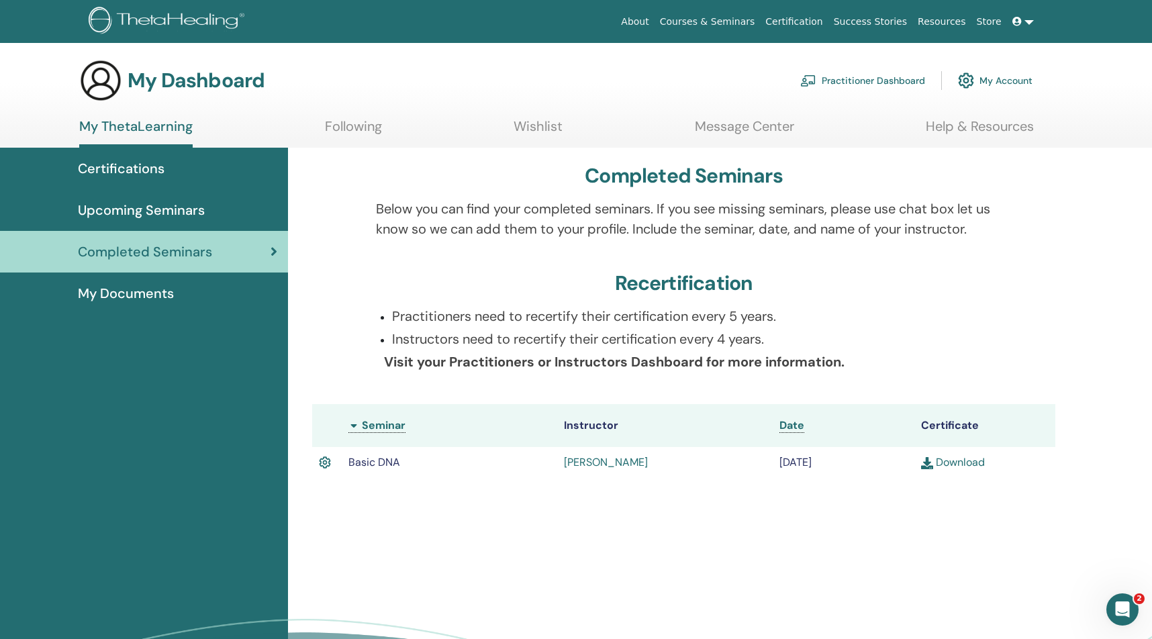
click at [155, 296] on span "My Documents" at bounding box center [126, 293] width 96 height 20
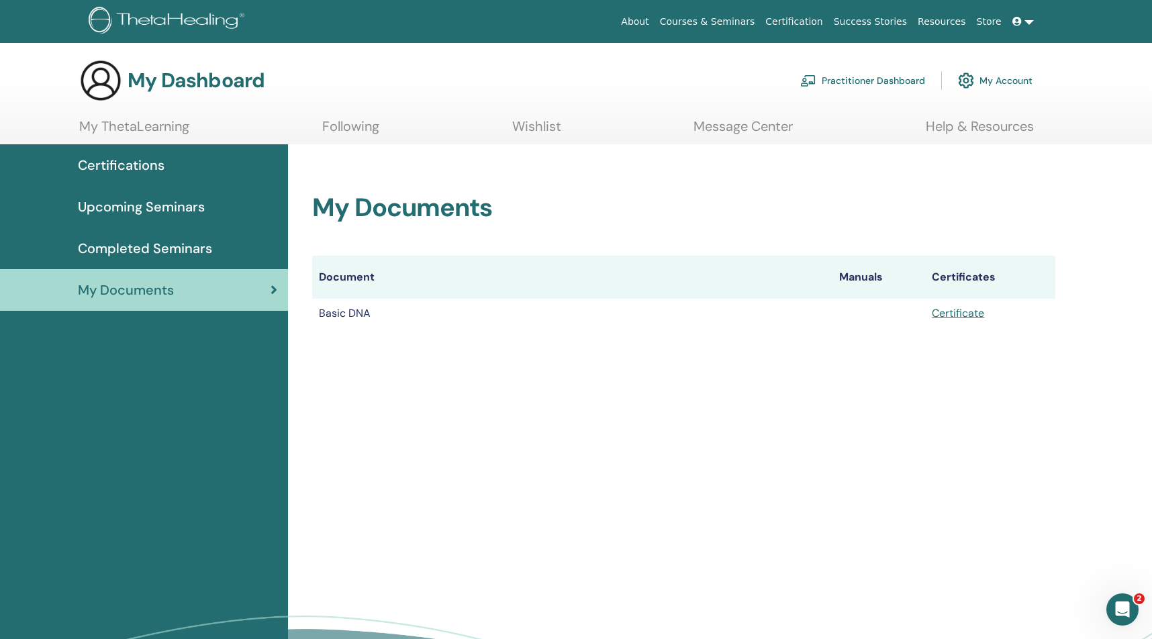
click at [161, 256] on span "Completed Seminars" at bounding box center [145, 248] width 134 height 20
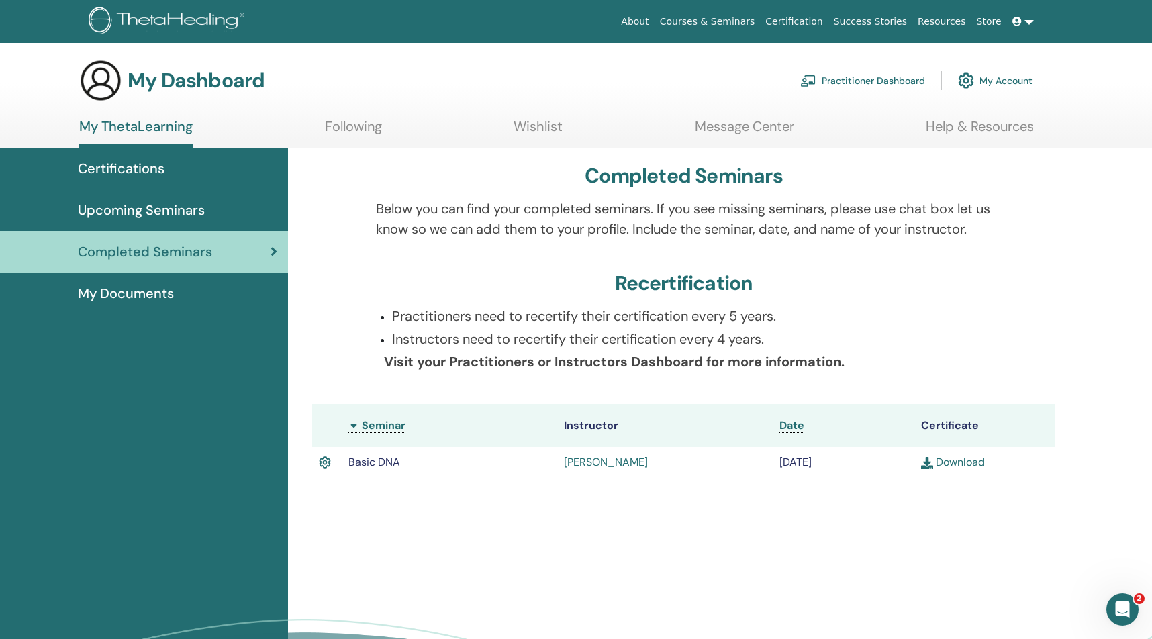
click at [838, 465] on td "[DATE]" at bounding box center [843, 462] width 141 height 31
click at [175, 295] on div "My Documents" at bounding box center [144, 293] width 266 height 20
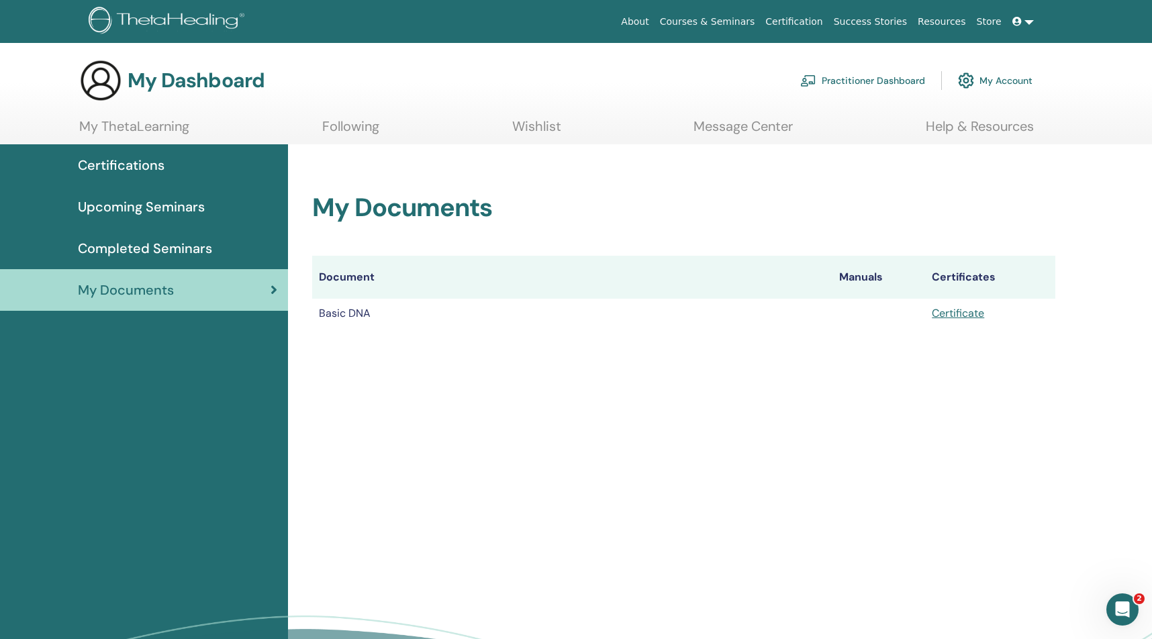
click at [159, 207] on span "Upcoming Seminars" at bounding box center [141, 207] width 127 height 20
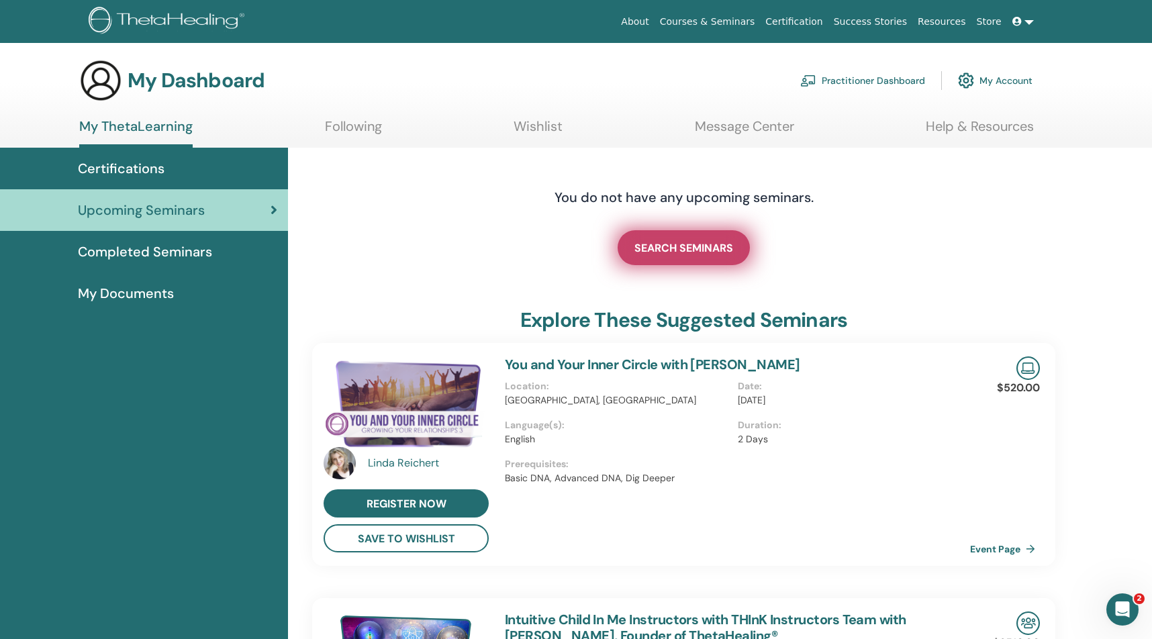
click at [711, 252] on span "SEARCH SEMINARS" at bounding box center [683, 248] width 99 height 14
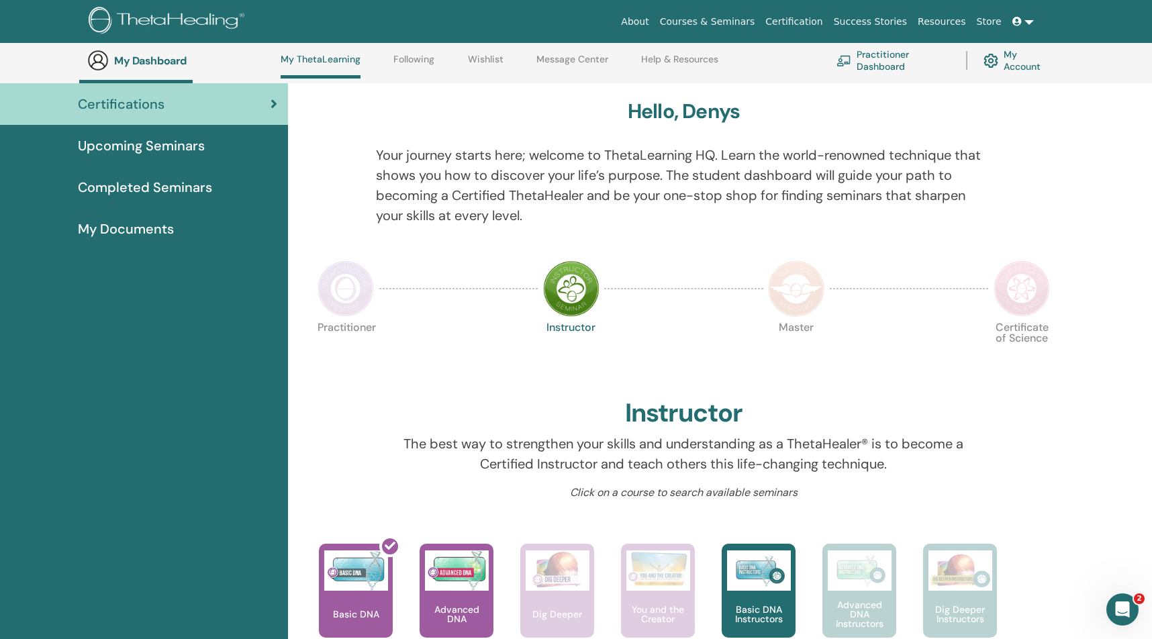
scroll to position [170, 0]
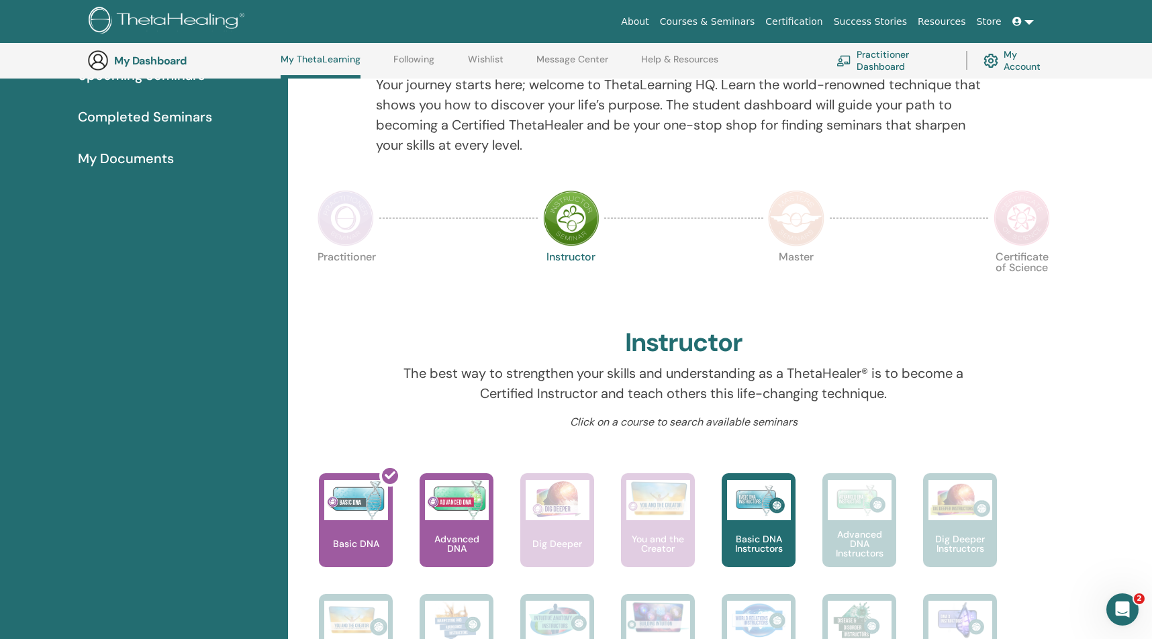
click at [200, 116] on span "Completed Seminars" at bounding box center [145, 117] width 134 height 20
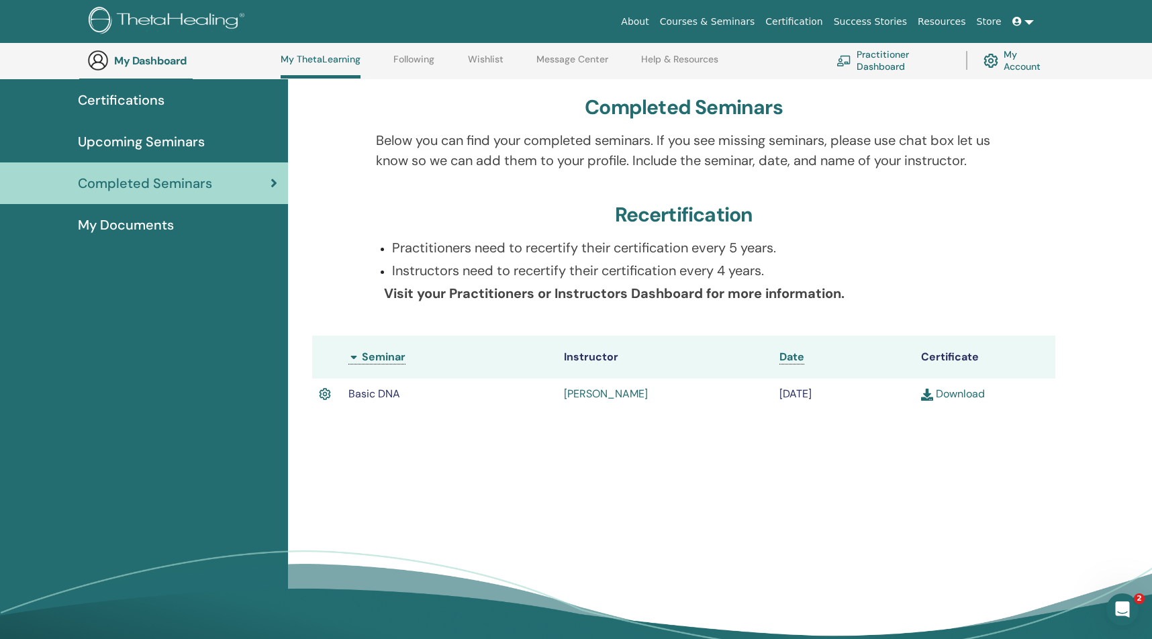
scroll to position [109, 0]
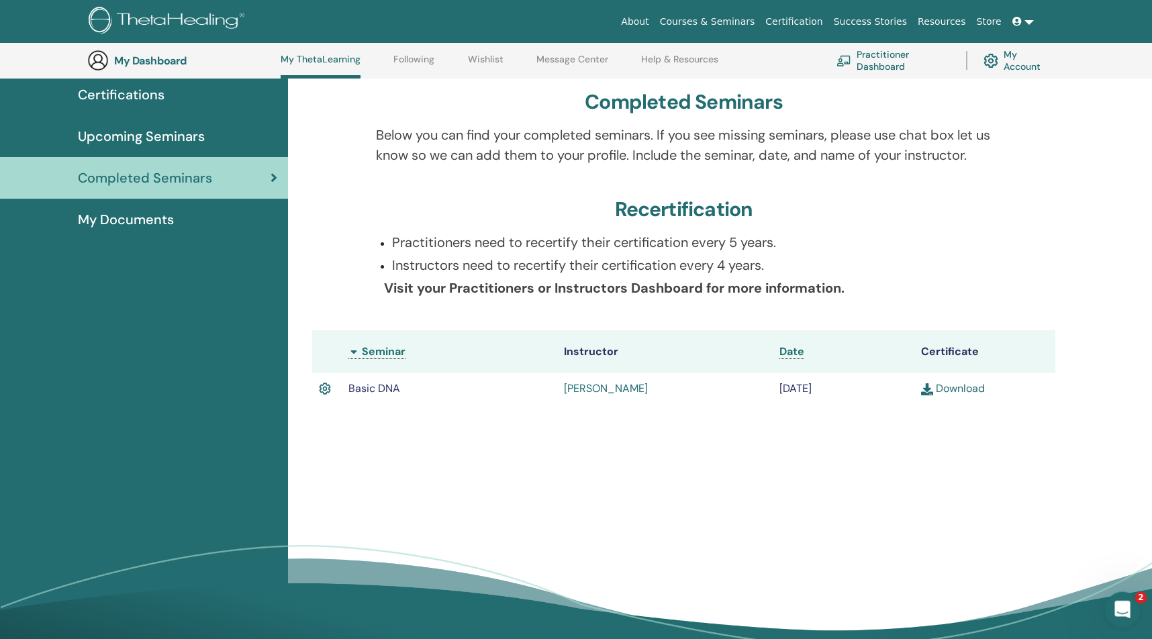
click at [1120, 602] on icon "Open Intercom Messenger" at bounding box center [1120, 608] width 22 height 22
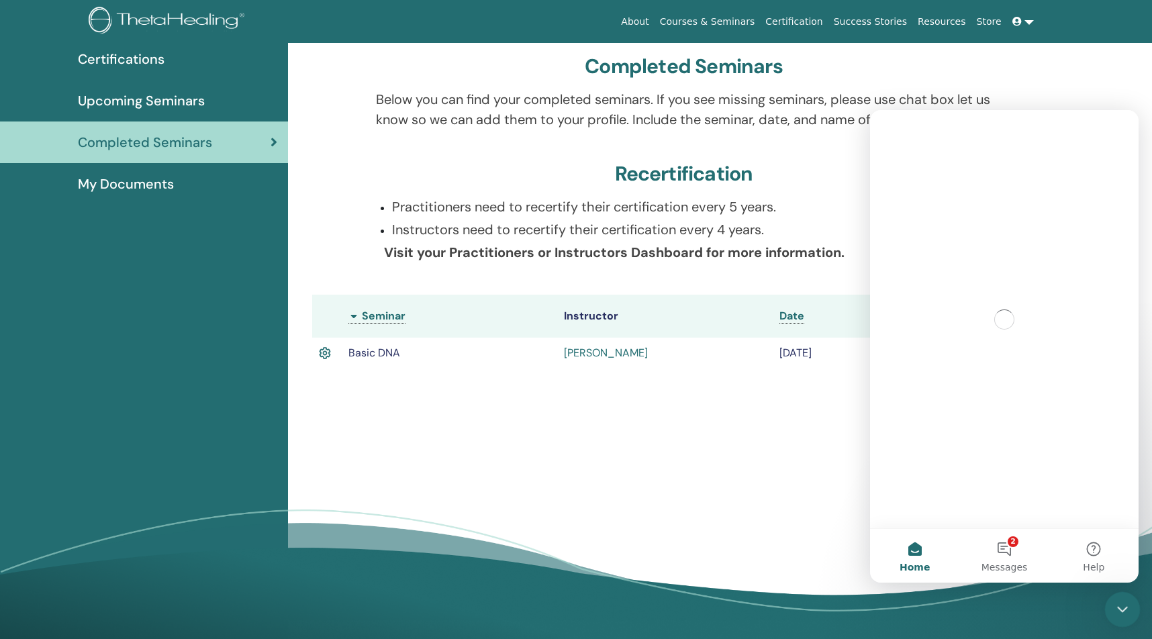
scroll to position [0, 0]
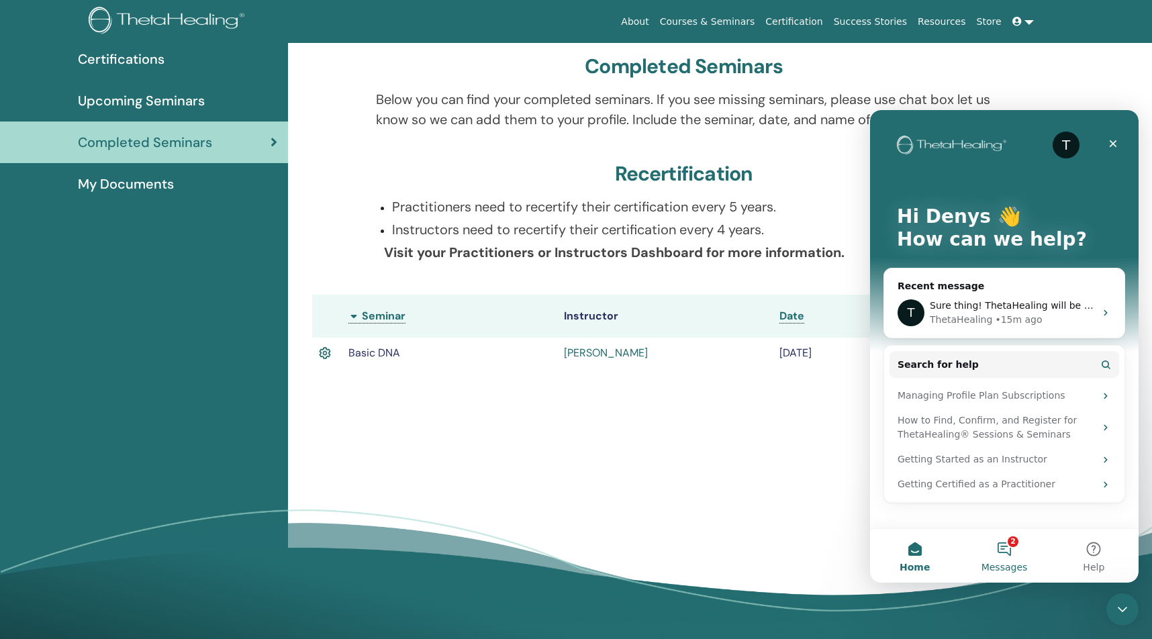
click at [1003, 548] on button "2 Messages" at bounding box center [1003, 556] width 89 height 54
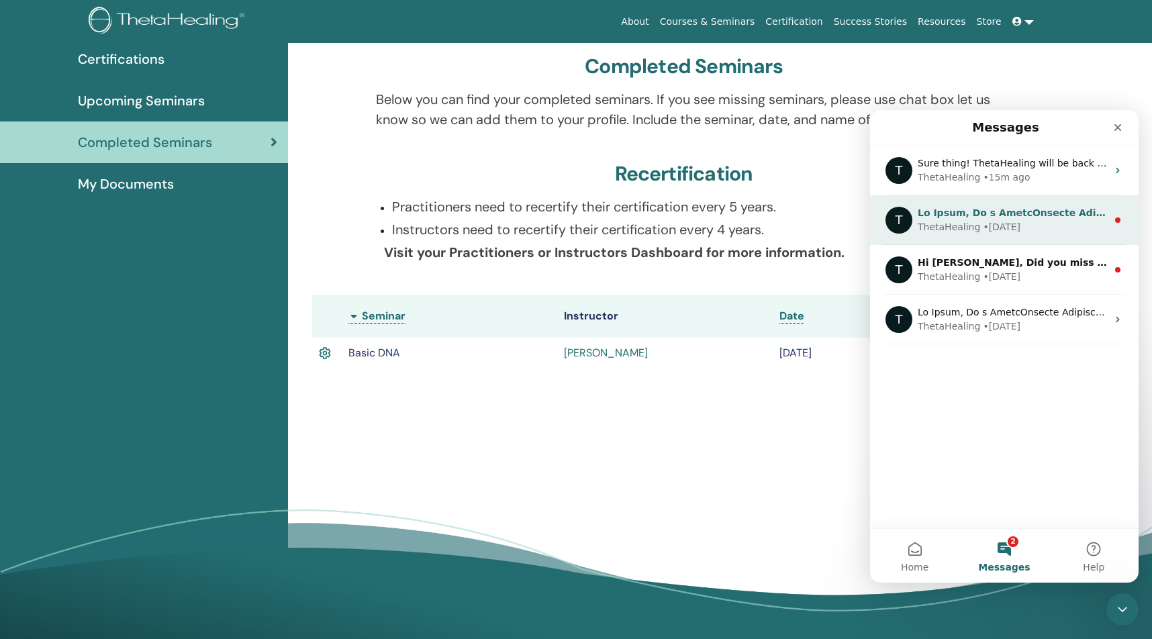
click at [1041, 225] on div "ThetaHealing • [DATE]" at bounding box center [1012, 227] width 189 height 14
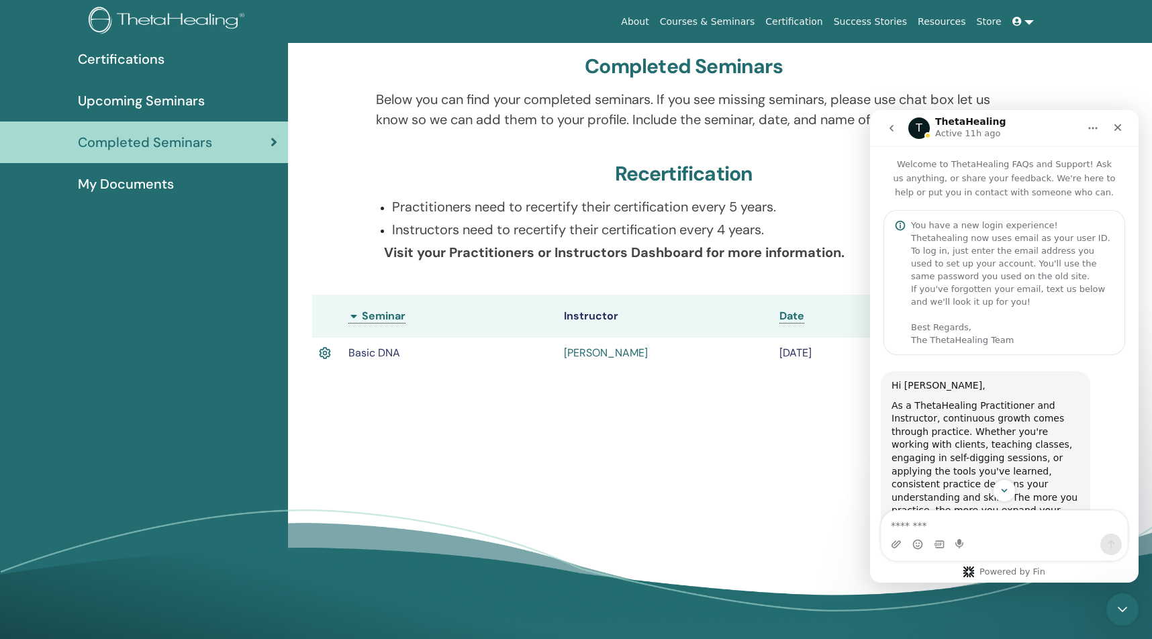
click at [889, 129] on icon "go back" at bounding box center [891, 128] width 11 height 11
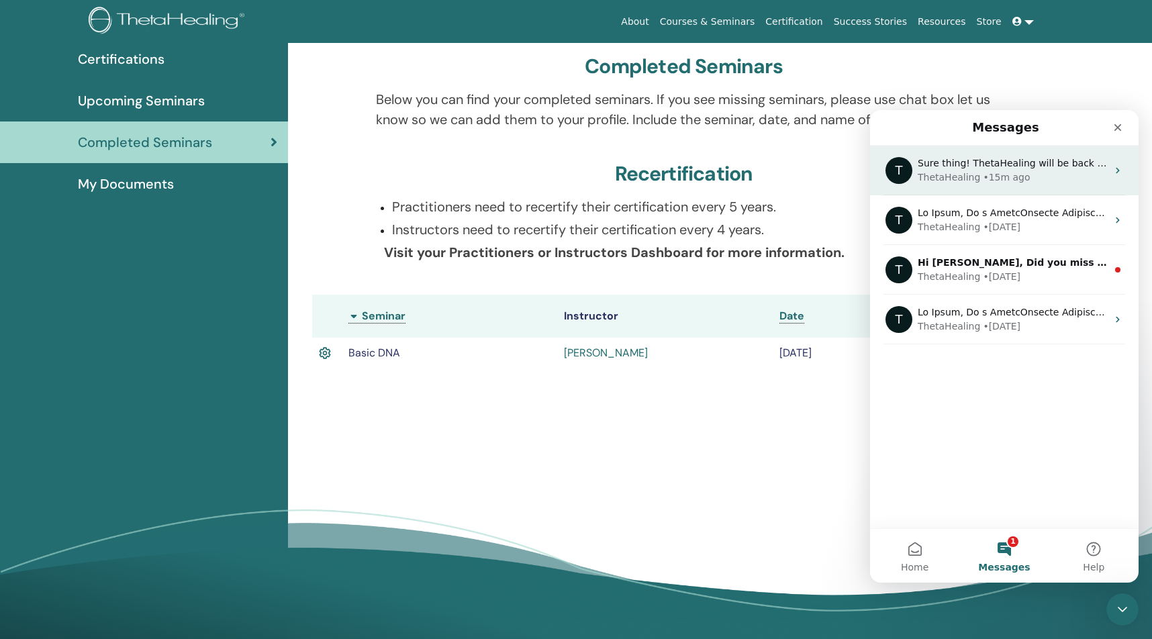
click at [987, 176] on div "• 15m ago" at bounding box center [1006, 177] width 47 height 14
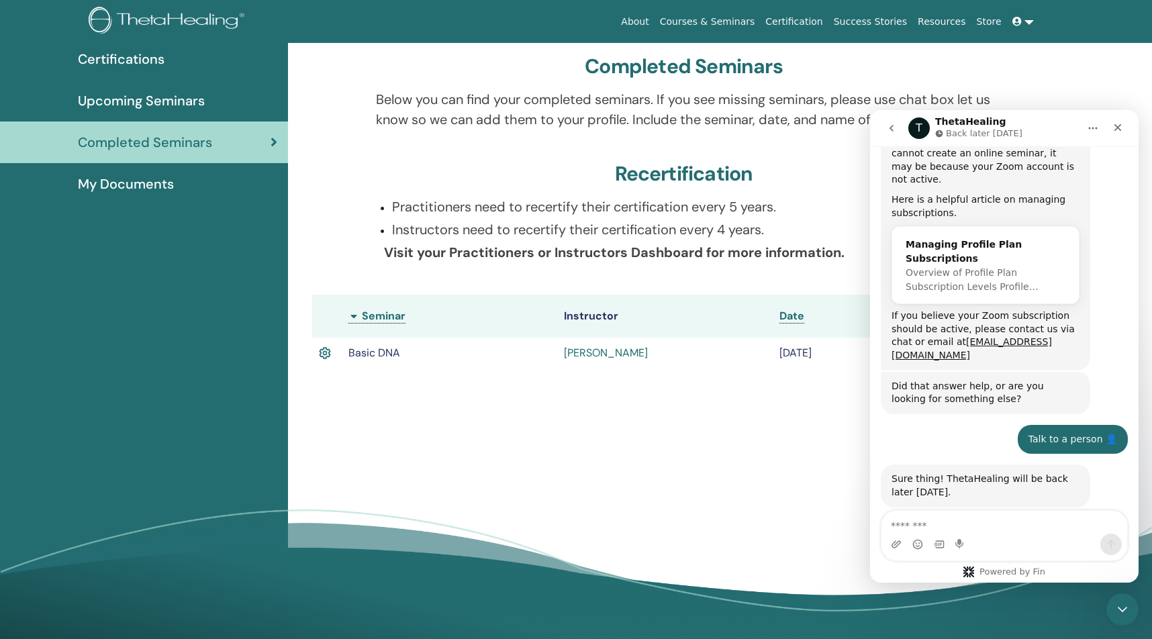
scroll to position [315, 0]
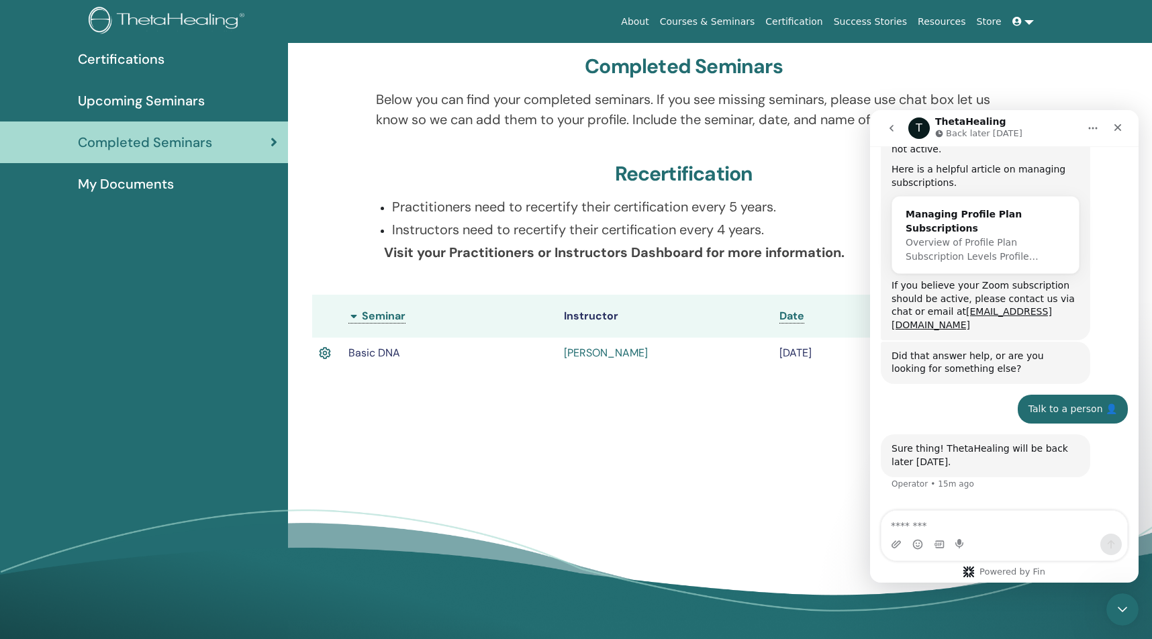
click at [939, 526] on textarea "Message…" at bounding box center [1004, 522] width 246 height 23
click at [916, 523] on textarea "Message…" at bounding box center [1004, 522] width 246 height 23
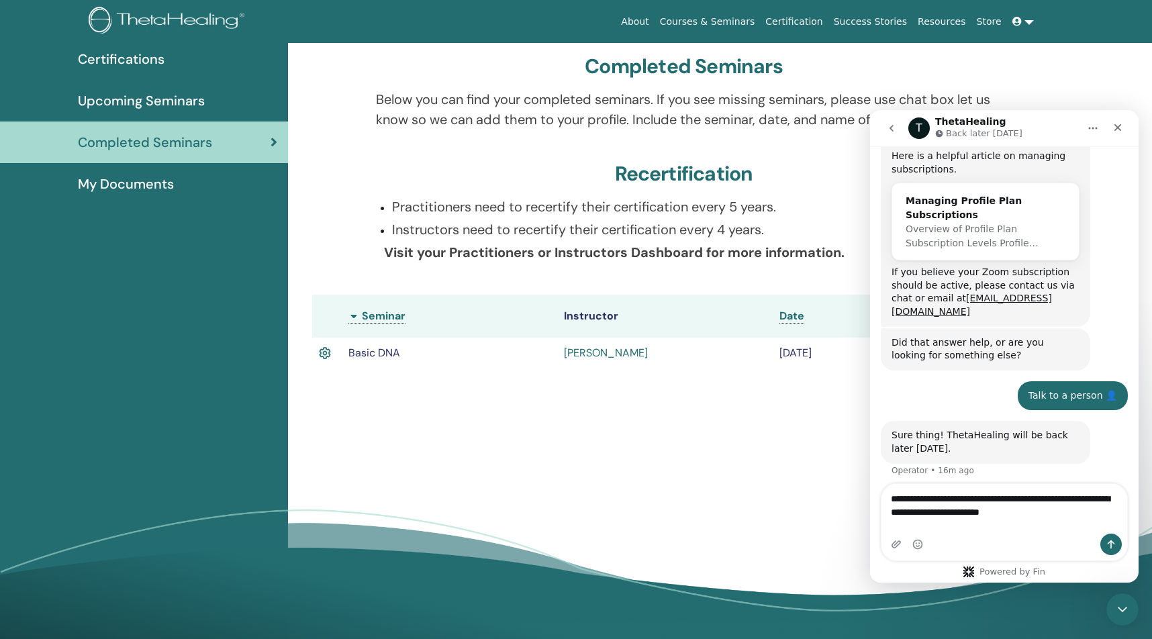
type textarea "**********"
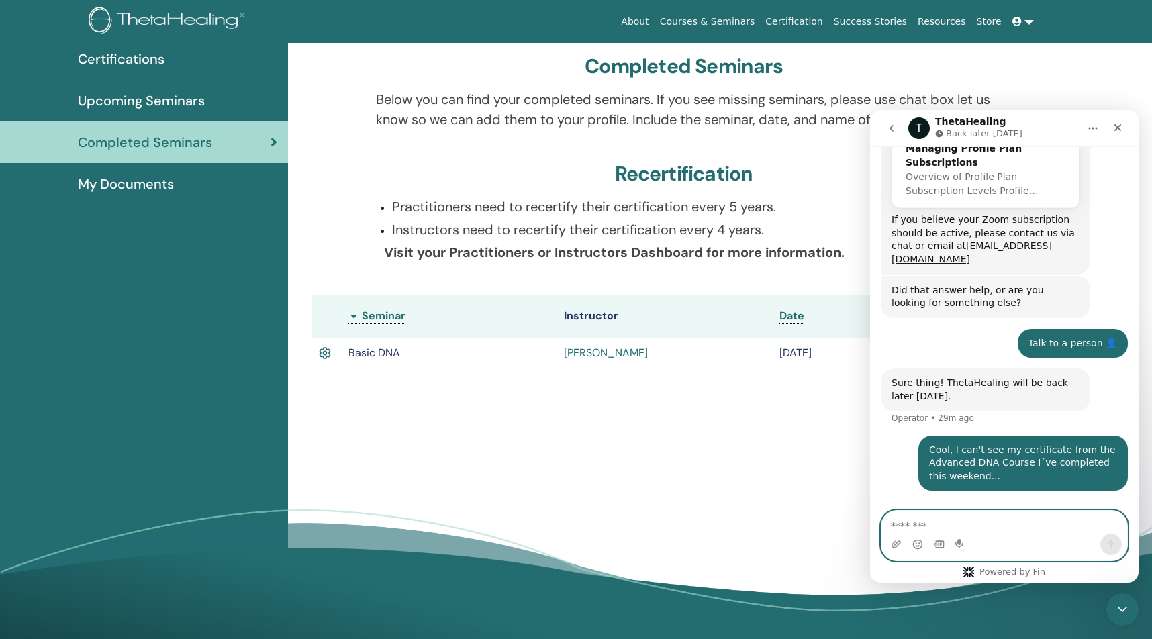
scroll to position [381, 0]
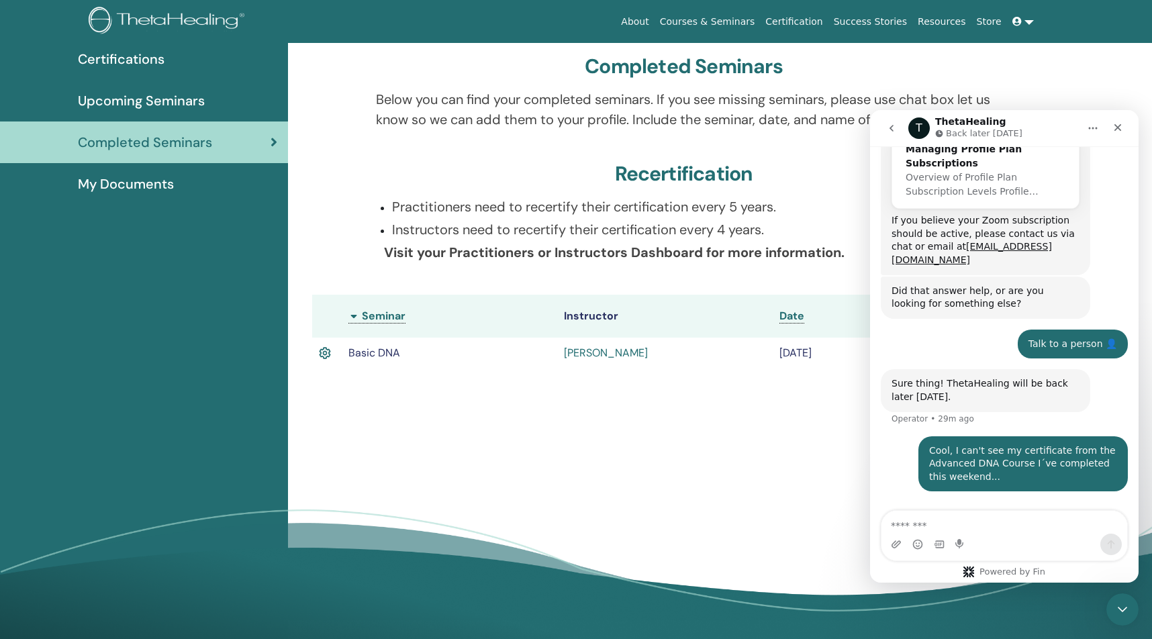
click at [164, 185] on span "My Documents" at bounding box center [126, 184] width 96 height 20
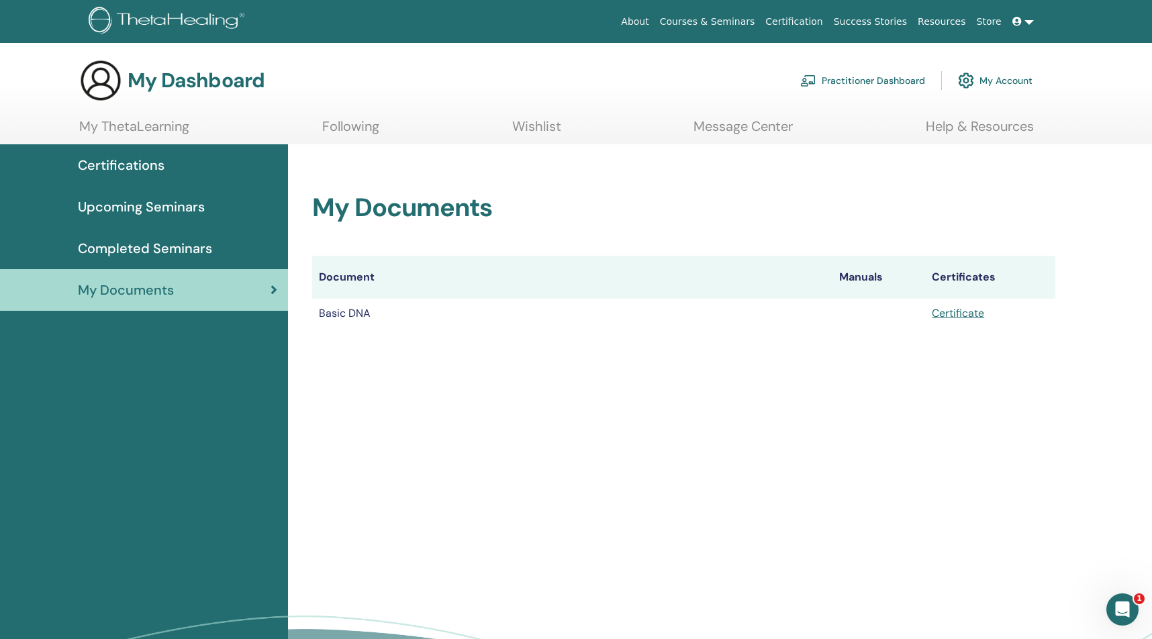
click at [157, 171] on span "Certifications" at bounding box center [121, 165] width 87 height 20
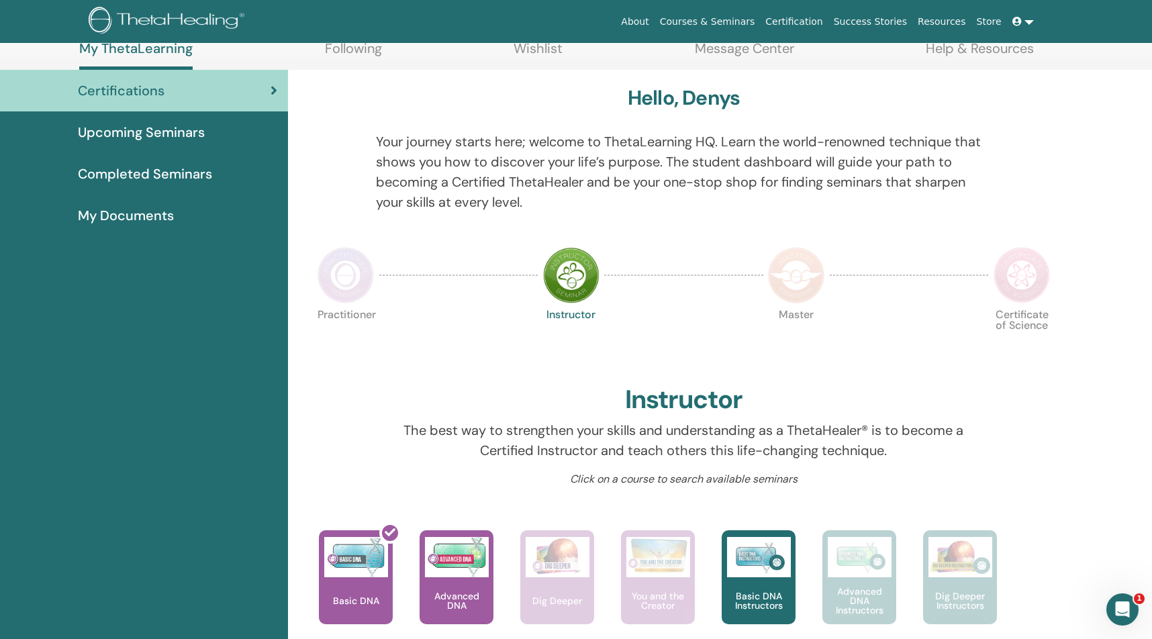
scroll to position [74, 0]
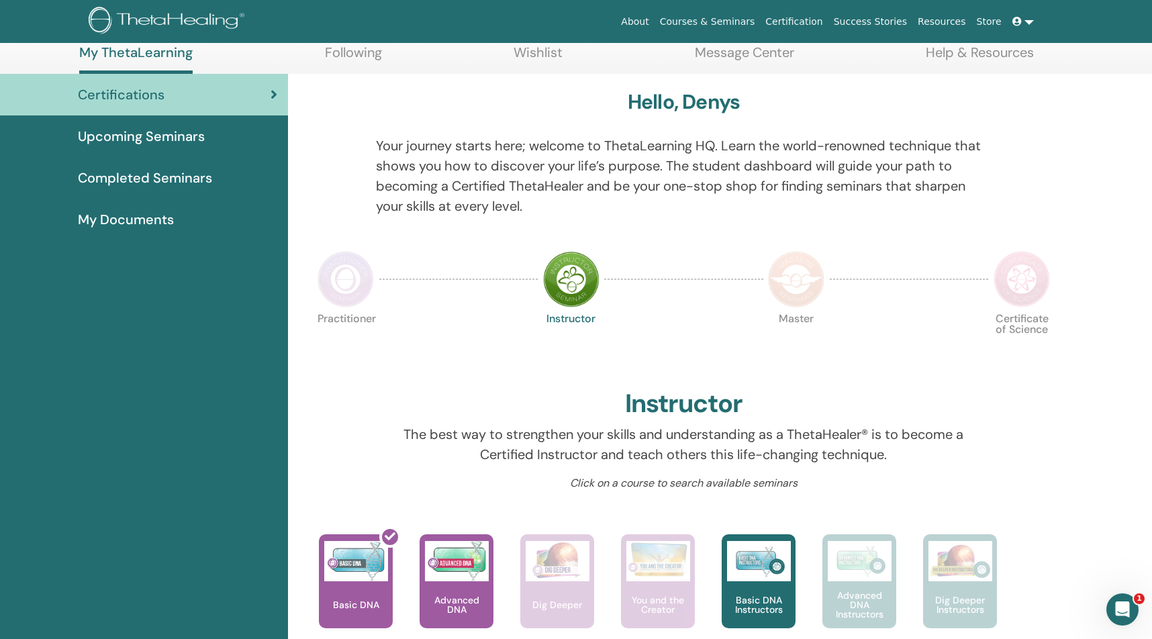
click at [136, 178] on span "Completed Seminars" at bounding box center [145, 178] width 134 height 20
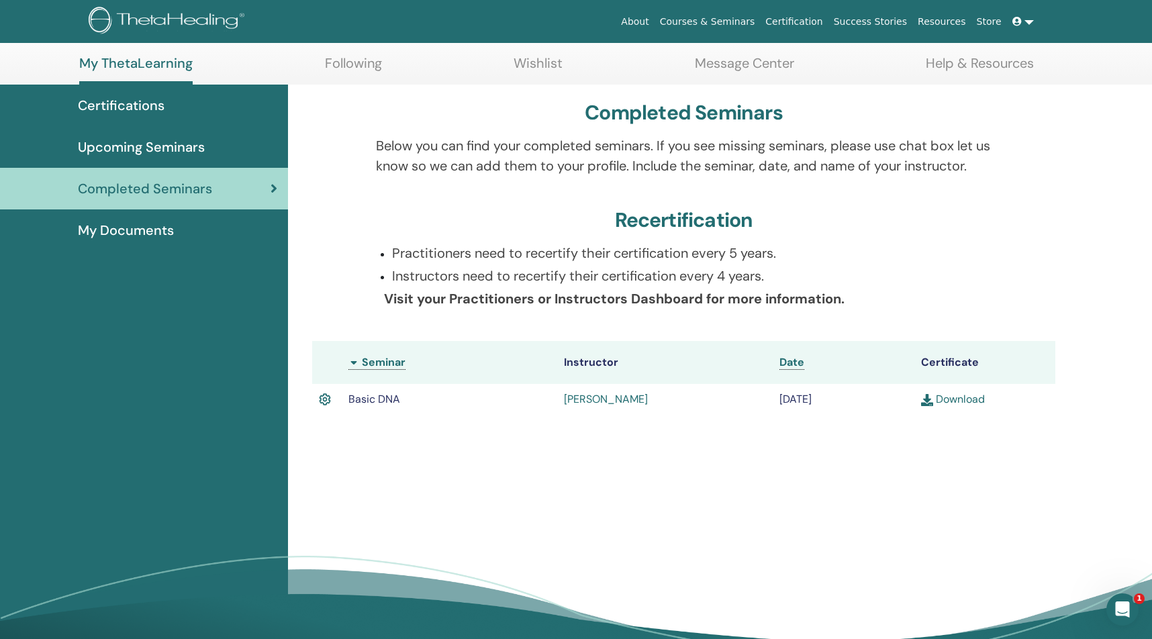
scroll to position [63, 0]
click at [1122, 604] on icon "Open Intercom Messenger" at bounding box center [1120, 608] width 22 height 22
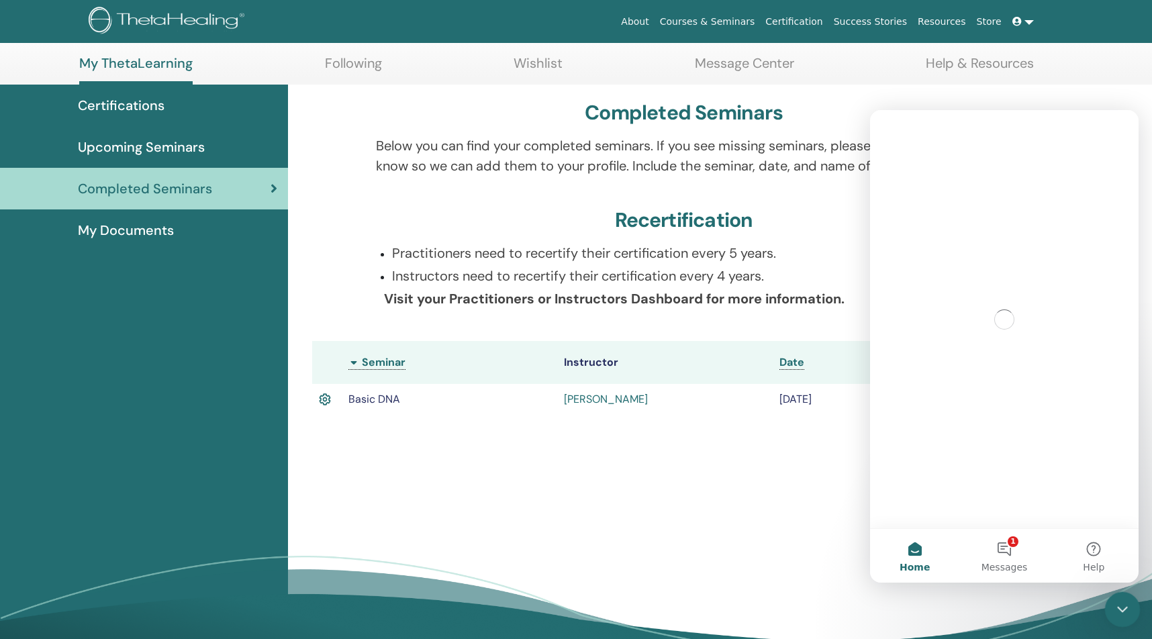
scroll to position [0, 0]
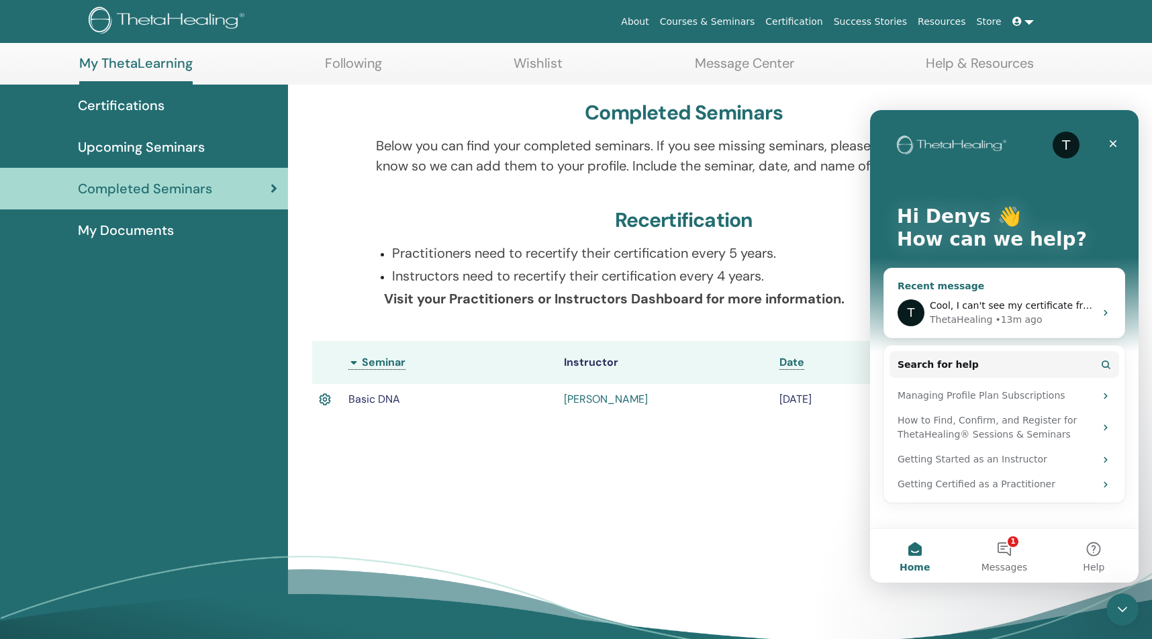
click at [1028, 309] on span "Cool, I can't see my certificate from the Advanced DNA Course I´ve completed th…" at bounding box center [1152, 305] width 444 height 11
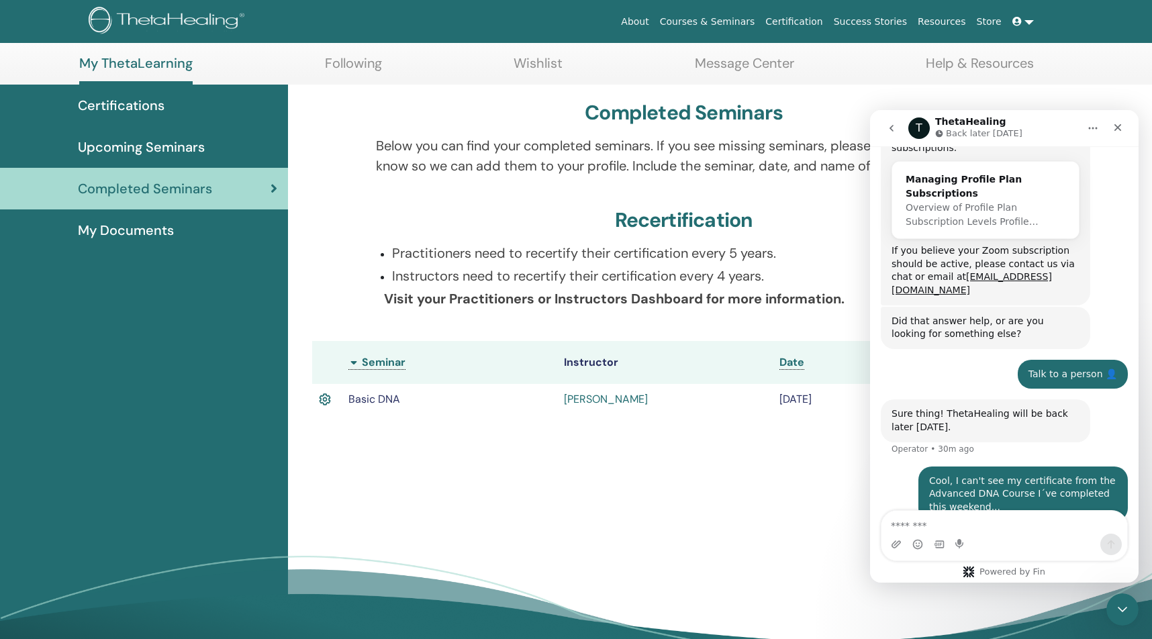
scroll to position [381, 0]
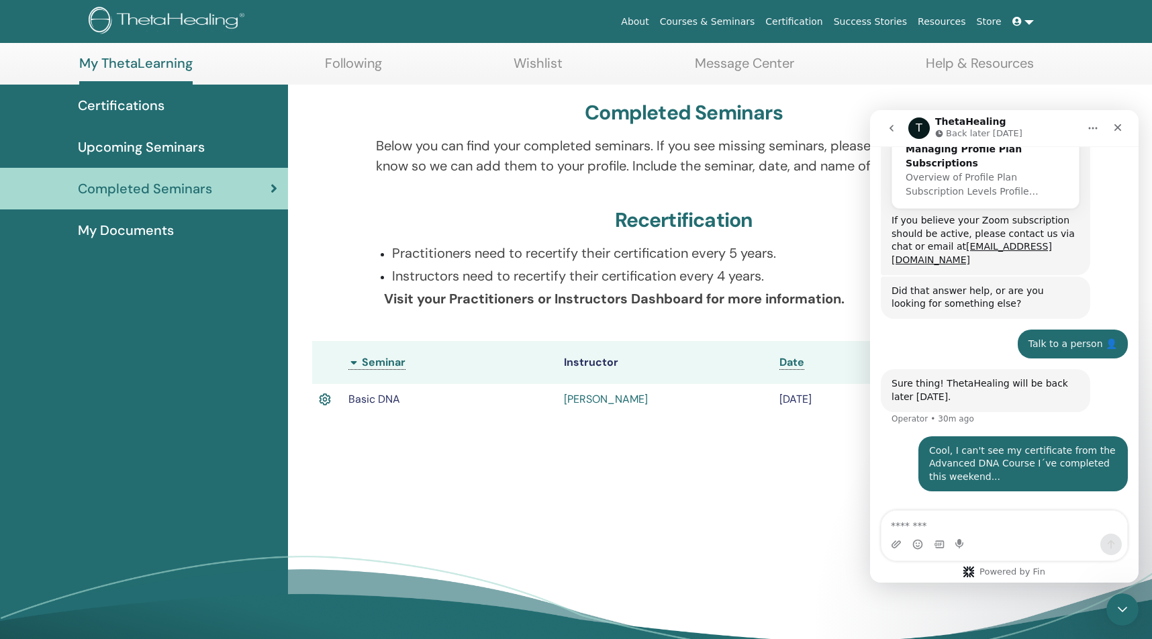
click at [928, 522] on textarea "Message…" at bounding box center [1004, 522] width 246 height 23
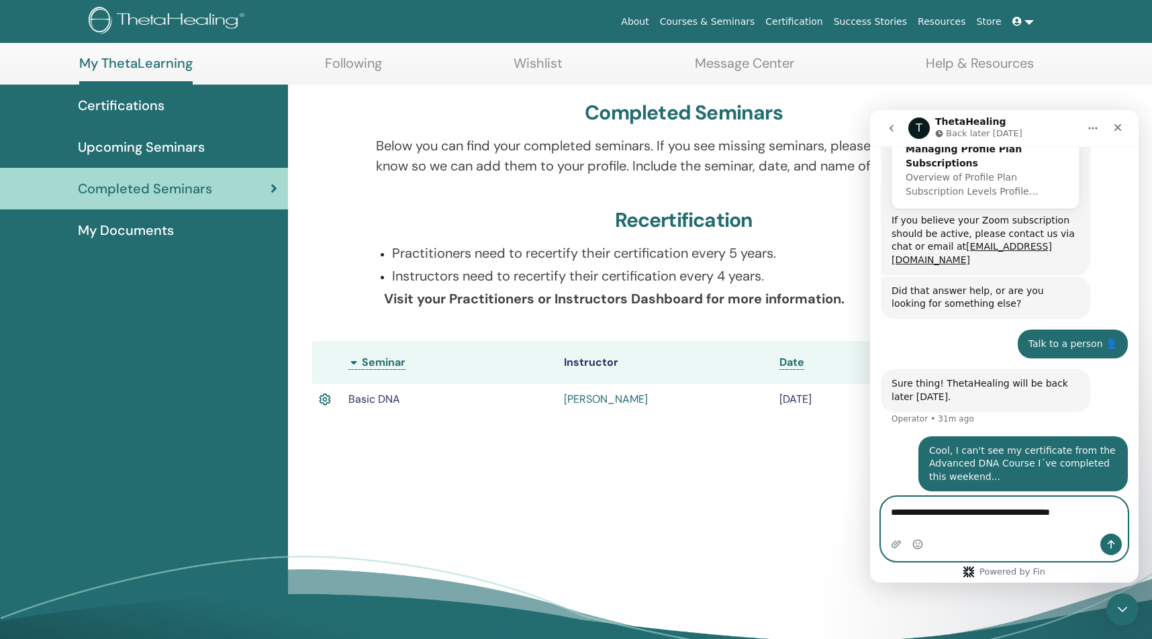
type textarea "**********"
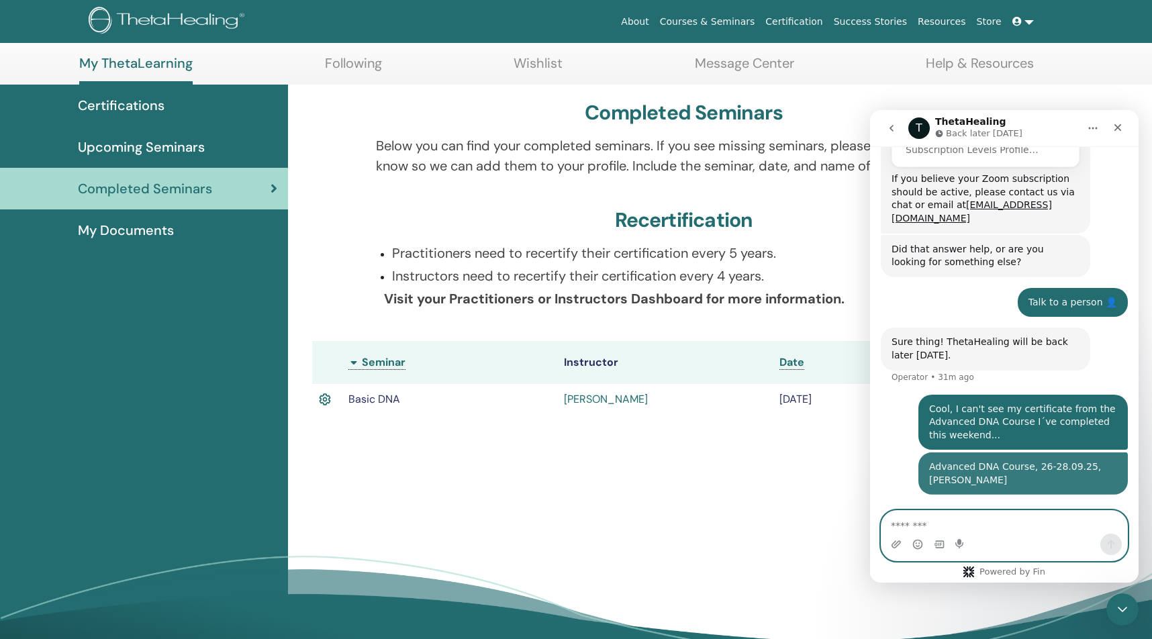
scroll to position [424, 0]
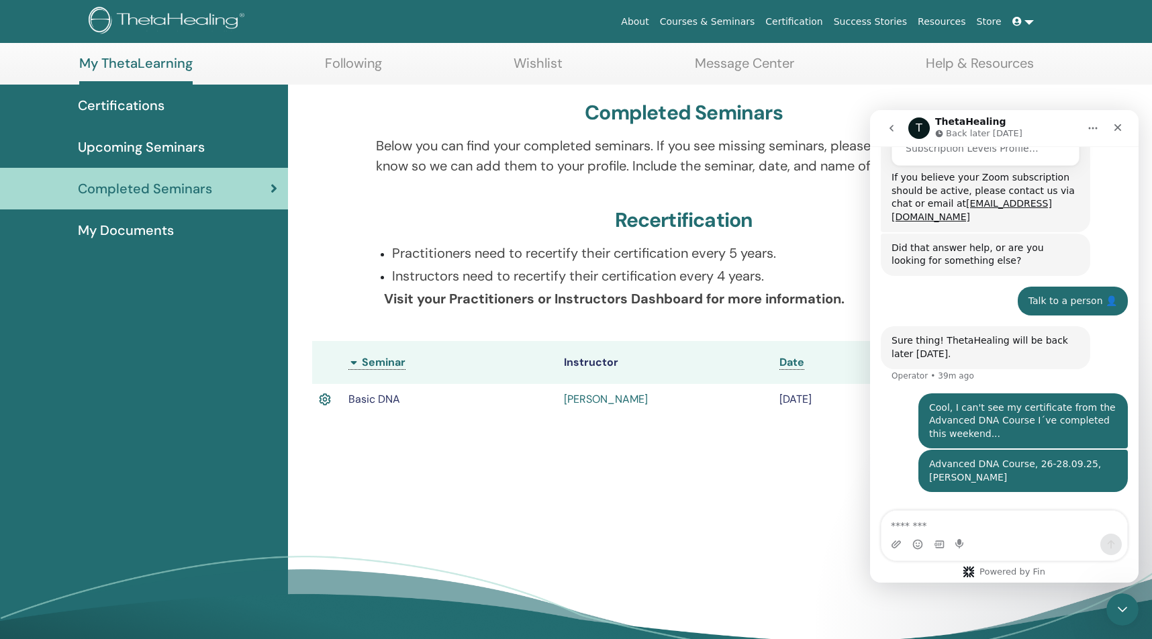
click at [617, 529] on div "Completed Seminars Below you can find your completed seminars. If you see missi…" at bounding box center [720, 387] width 864 height 605
